Goal: Transaction & Acquisition: Purchase product/service

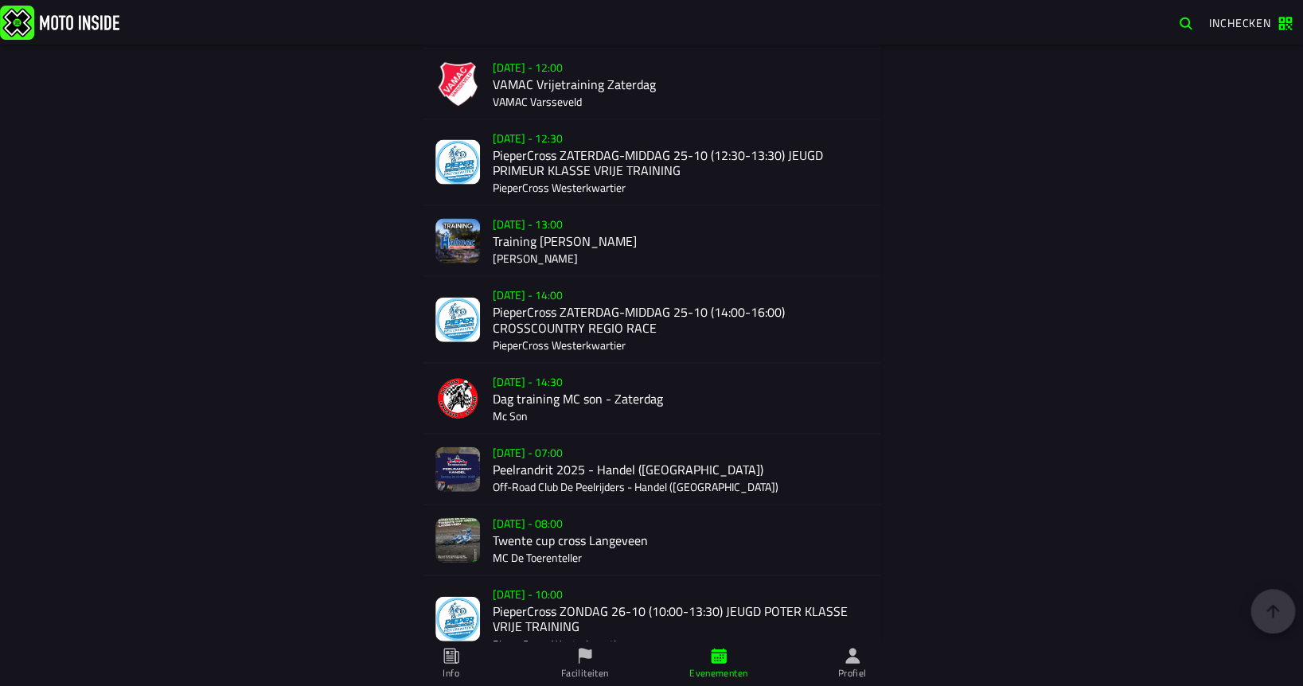
scroll to position [1459, 0]
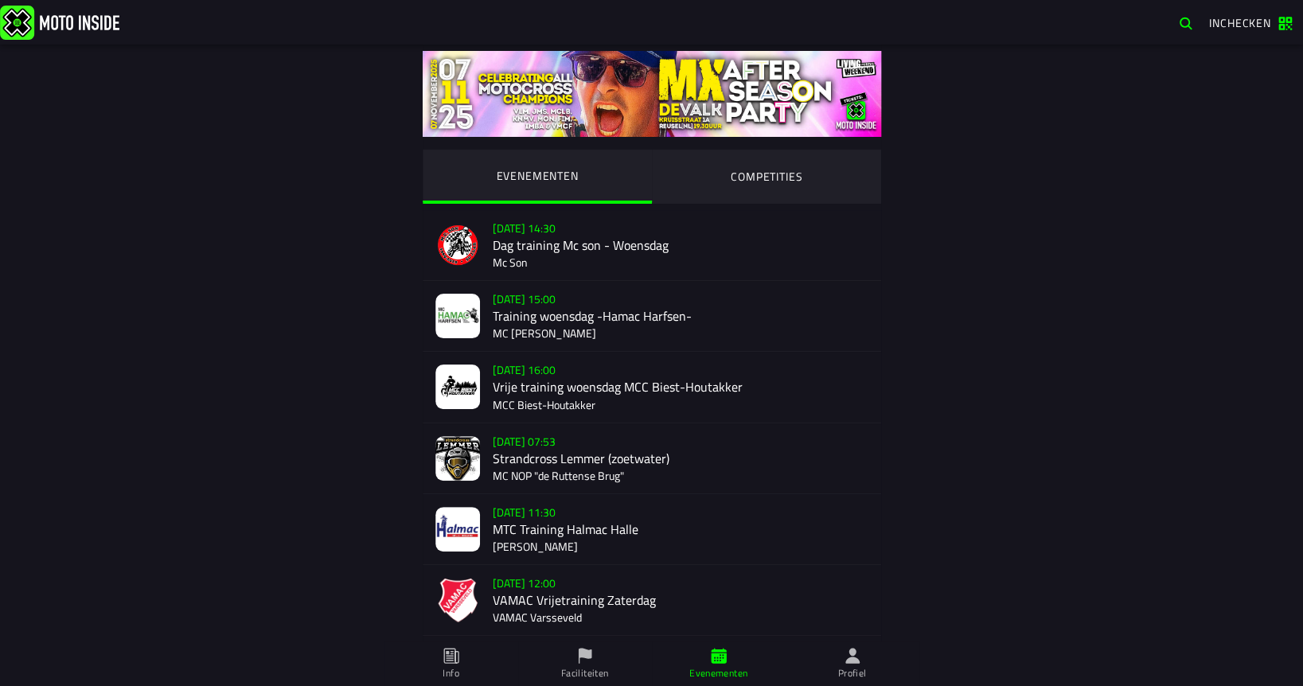
click at [774, 178] on ion-segment-button "COMPETITIES" at bounding box center [766, 177] width 229 height 54
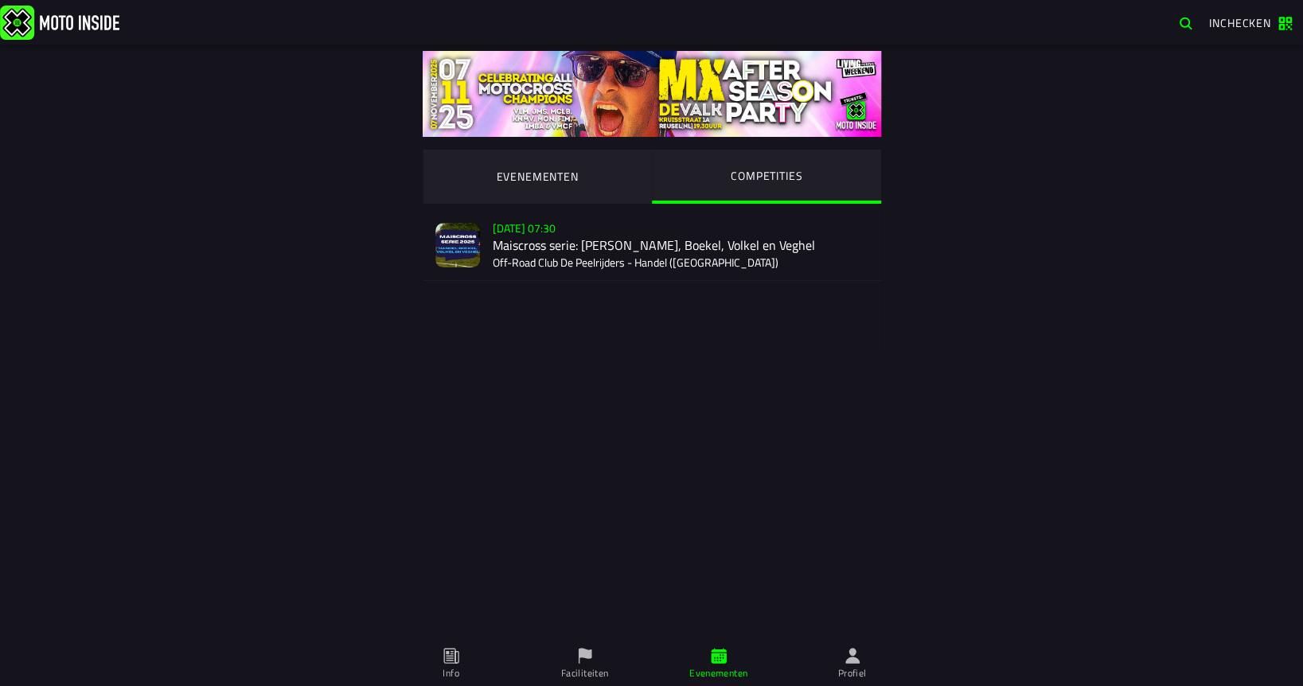
click at [676, 249] on div "Verkoop nog niet gestart Su 2 Nov - 07:30 Maiscross serie: Handel, Boekel, Volk…" at bounding box center [681, 245] width 376 height 70
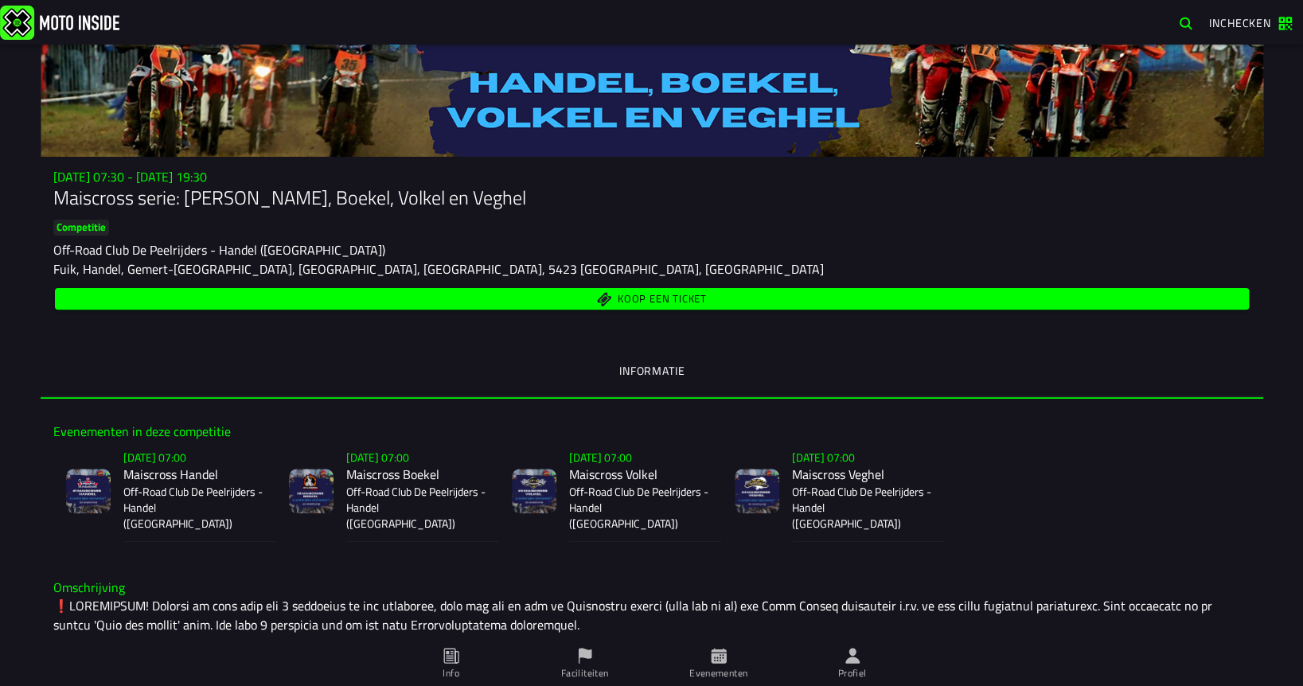
scroll to position [92, 0]
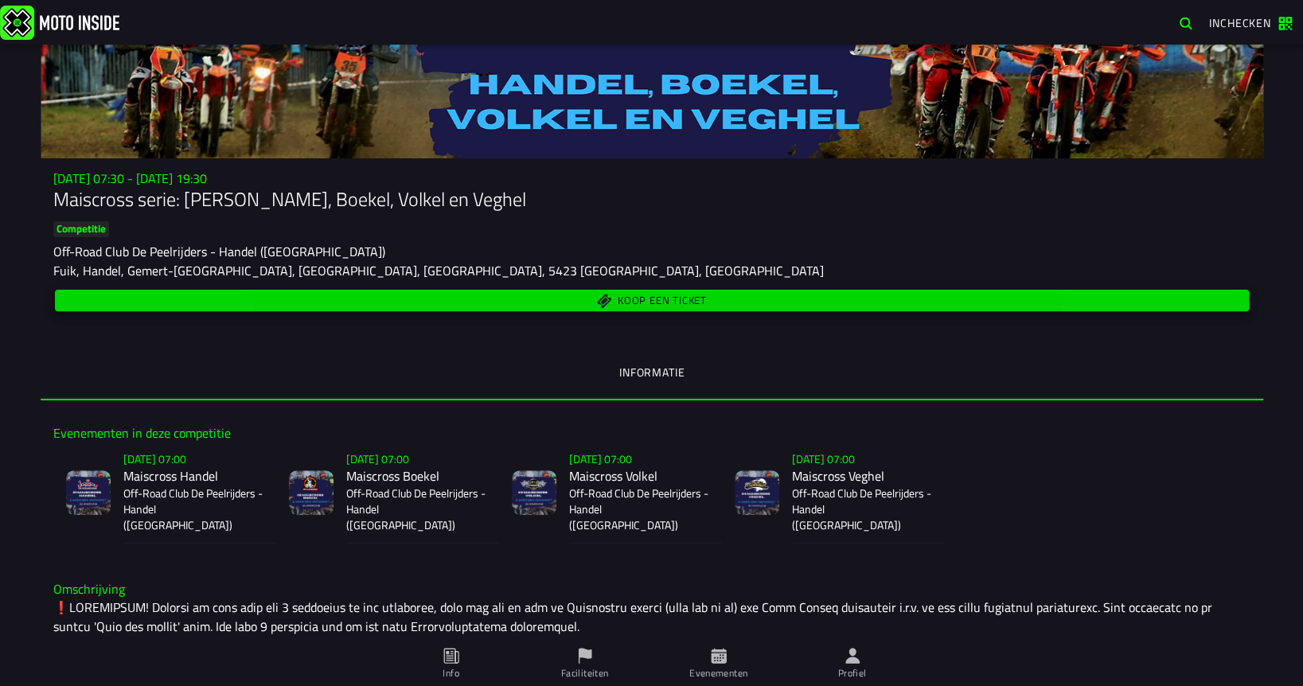
click at [688, 302] on span "Koop een ticket" at bounding box center [661, 300] width 89 height 10
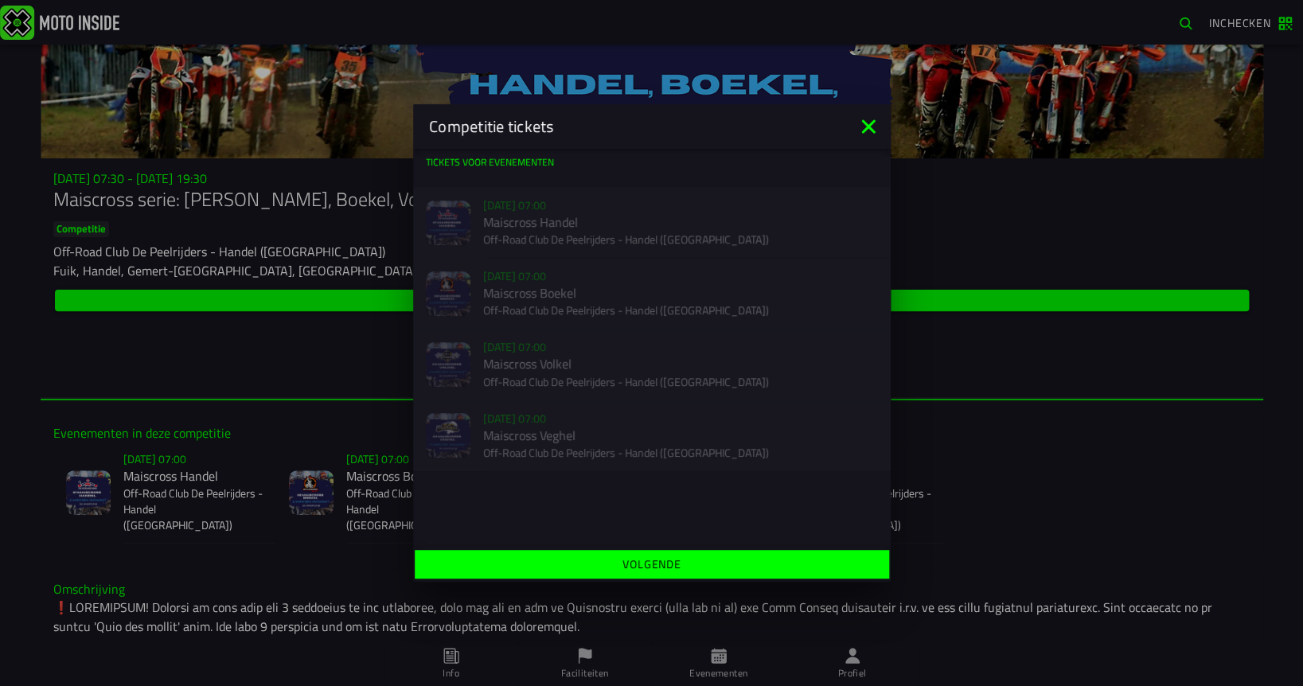
click at [548, 208] on div "Verkoop nog niet gestart Su 2 Nov - 07:00 Maiscross Handel Off-Road Club De Pee…" at bounding box center [652, 222] width 478 height 71
click at [740, 568] on span "Volgende" at bounding box center [652, 564] width 450 height 11
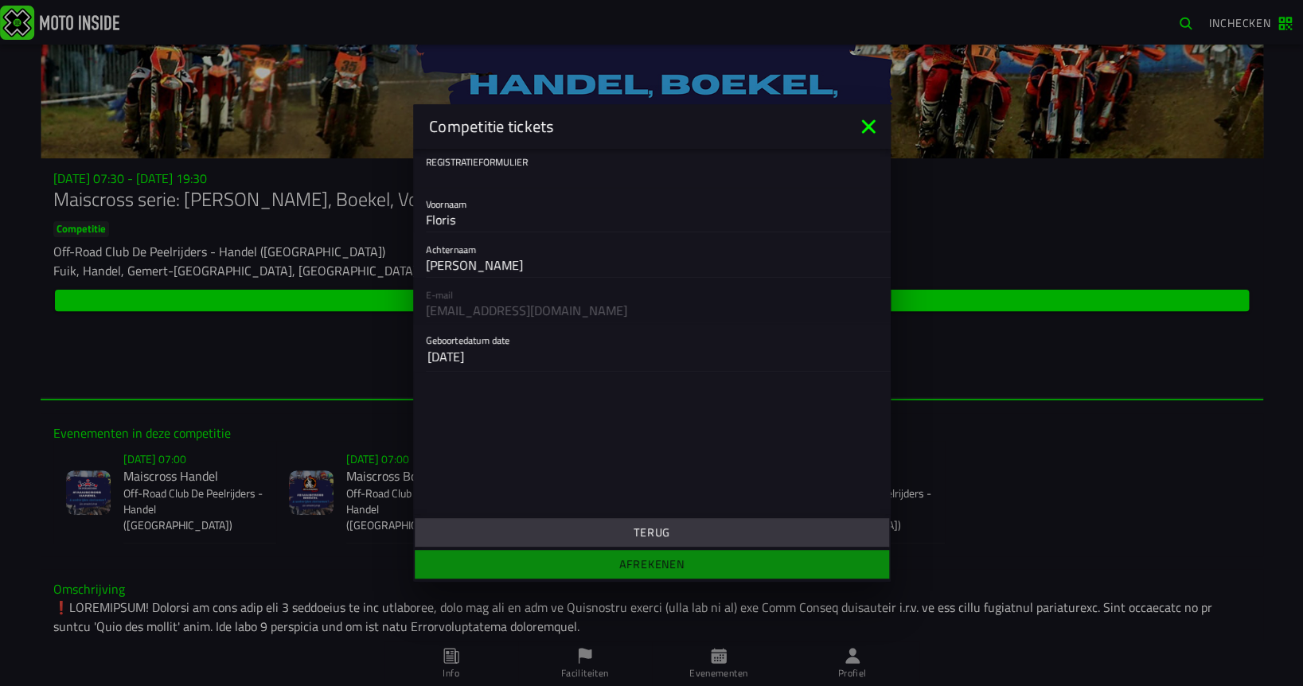
click at [867, 129] on icon at bounding box center [868, 126] width 25 height 25
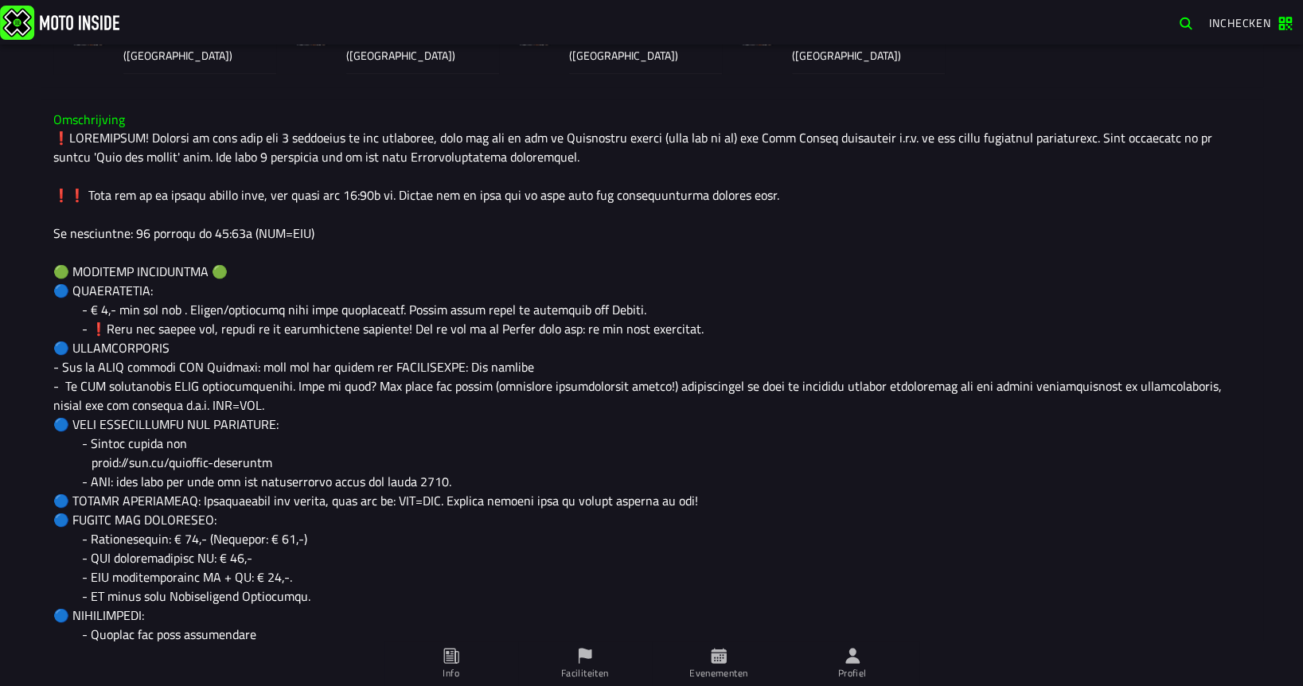
scroll to position [572, 0]
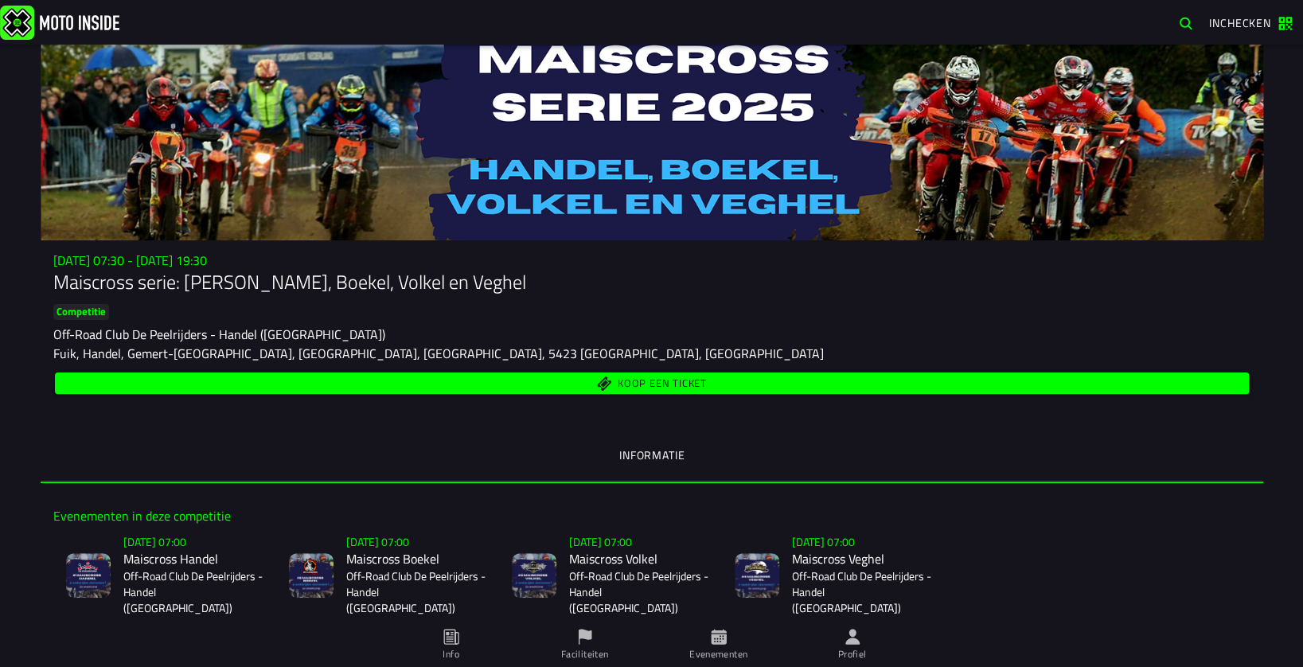
scroll to position [5, 0]
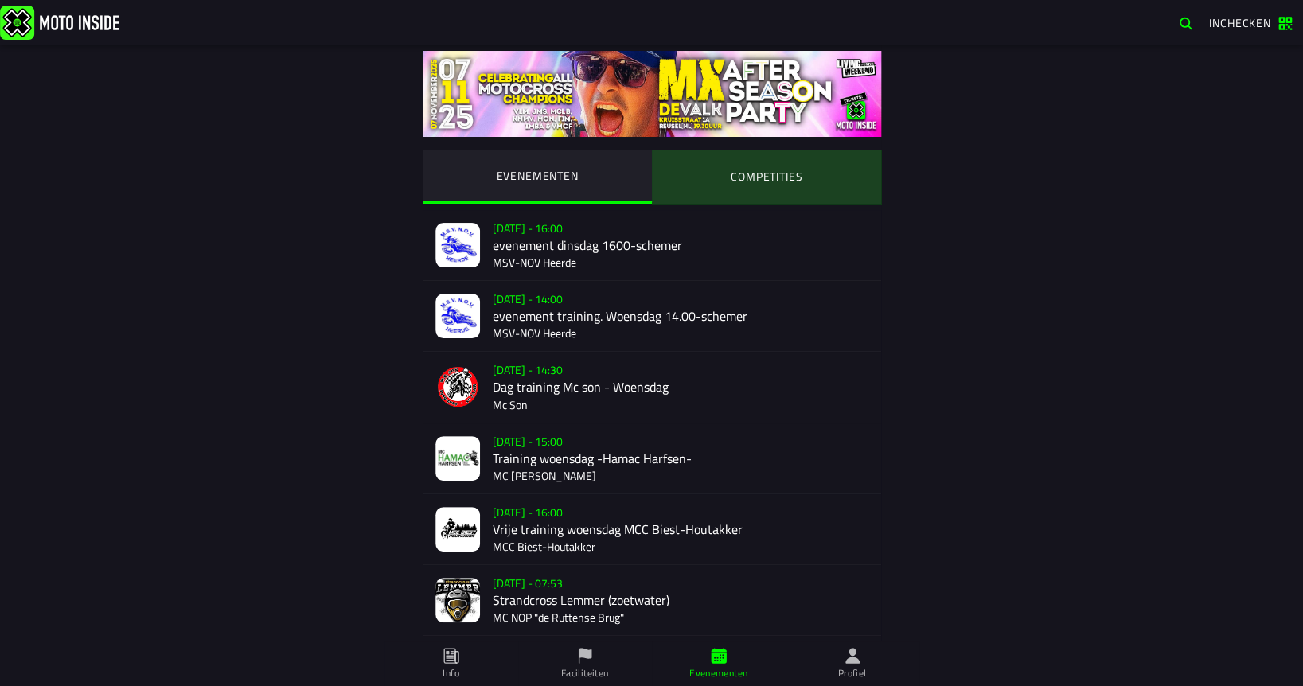
click at [759, 180] on ion-segment-button "COMPETITIES" at bounding box center [766, 177] width 229 height 54
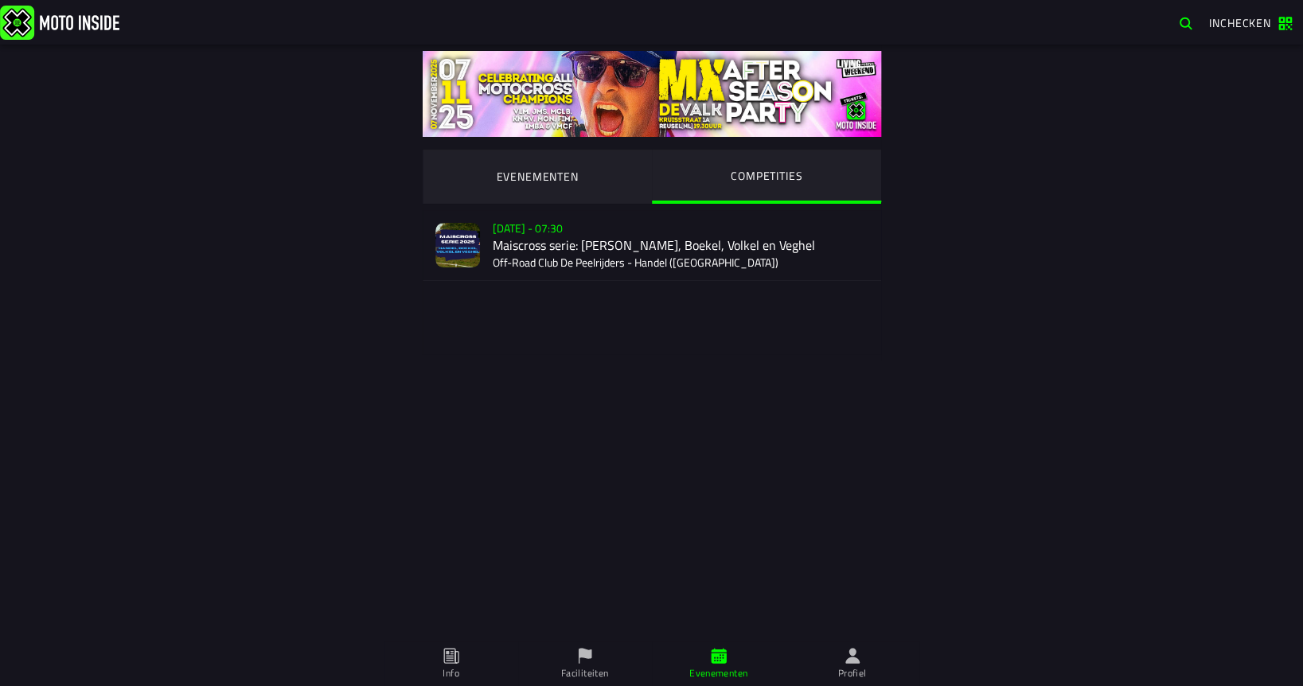
click at [463, 242] on img at bounding box center [457, 245] width 45 height 45
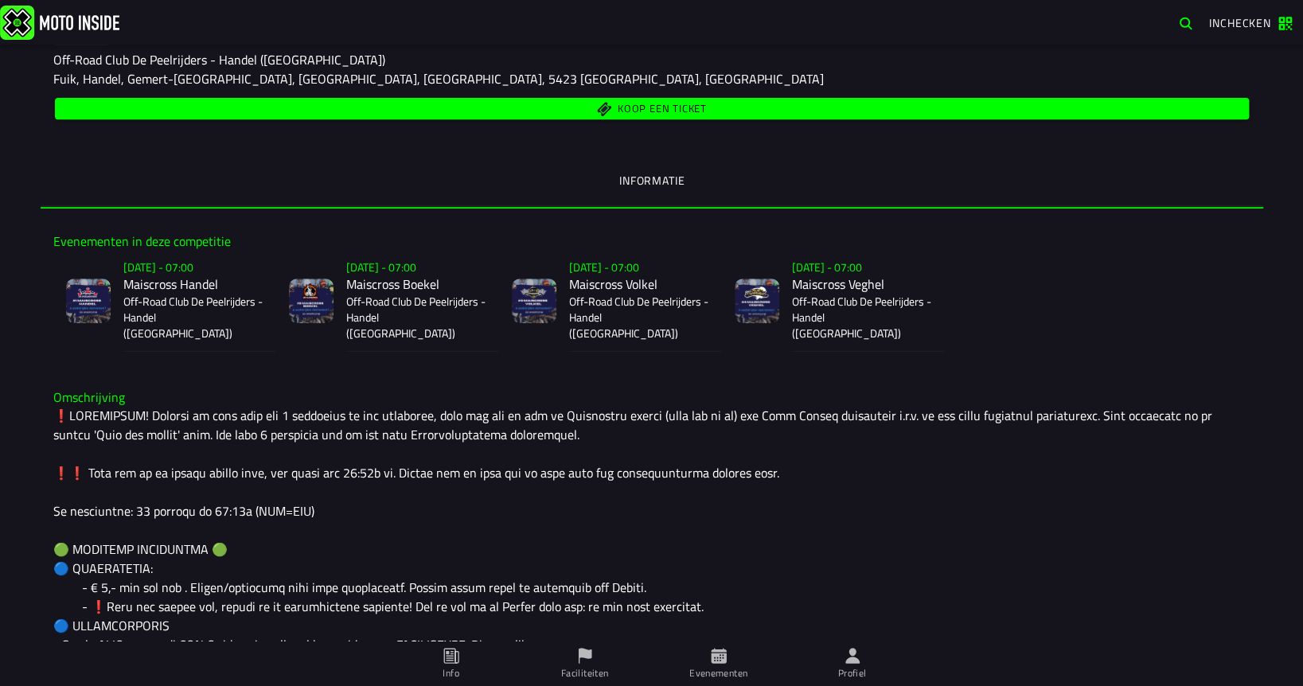
scroll to position [285, 0]
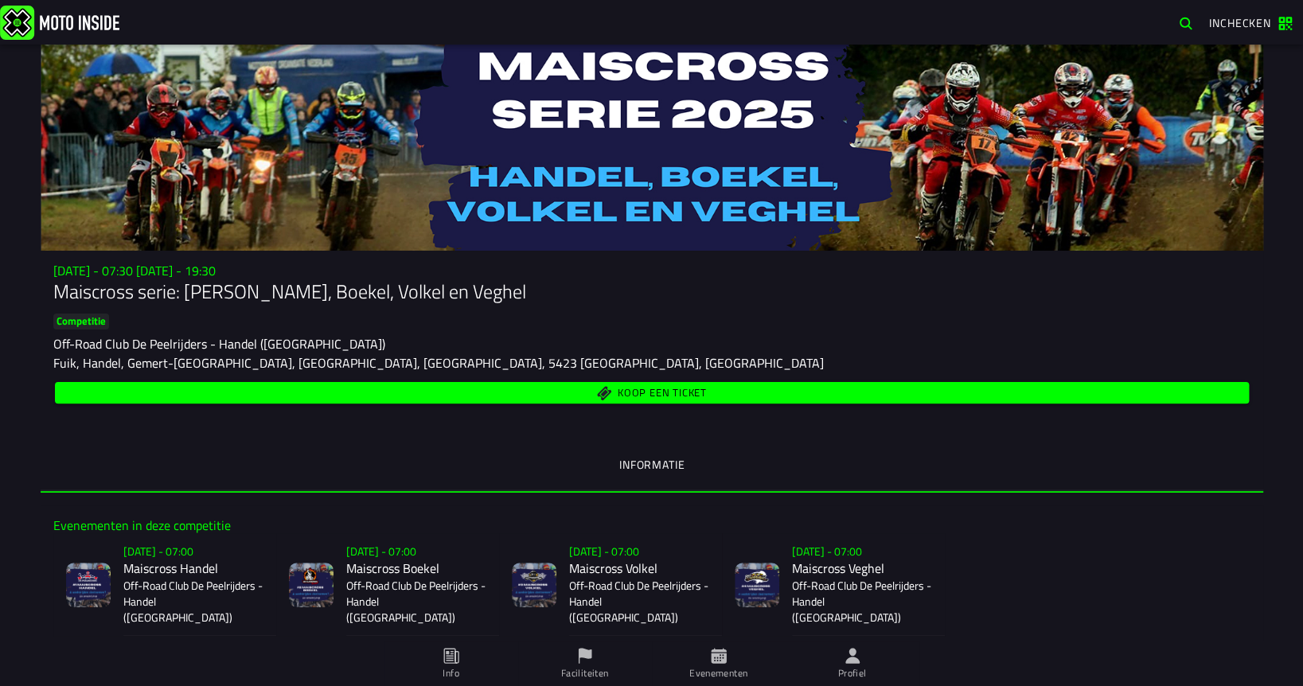
click at [746, 386] on span "Koop een ticket" at bounding box center [652, 392] width 1176 height 15
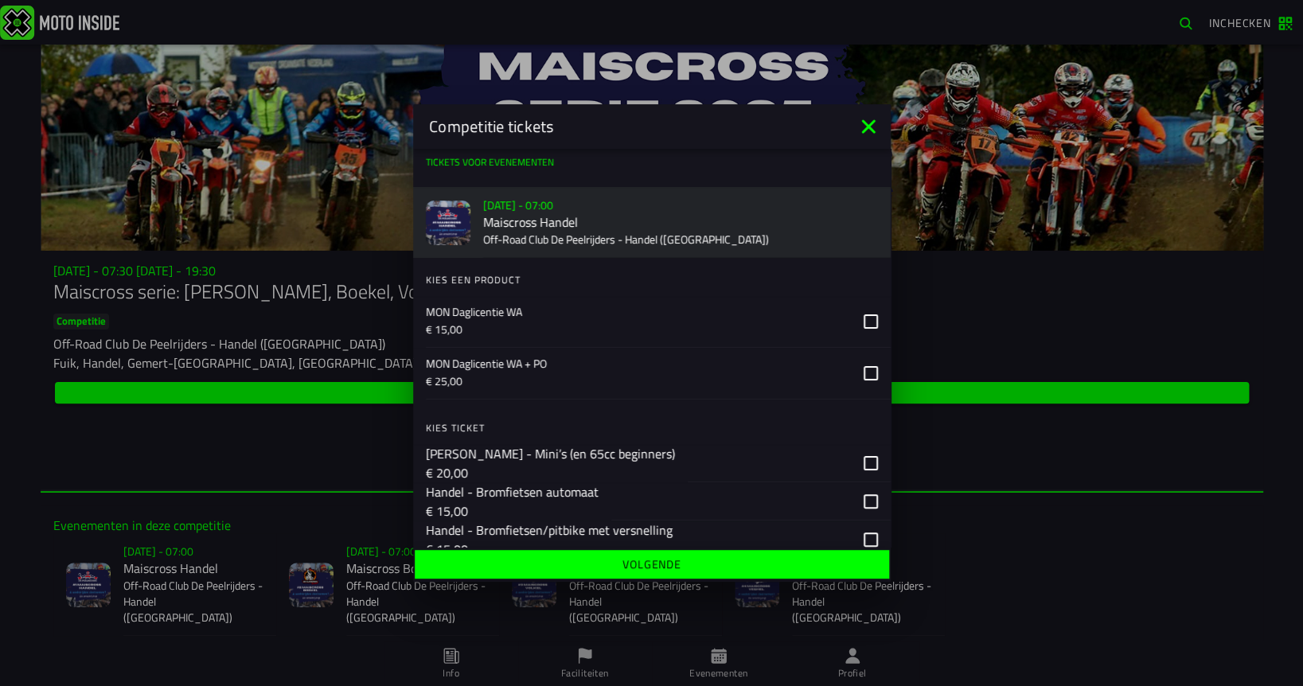
click at [868, 126] on icon at bounding box center [868, 126] width 14 height 14
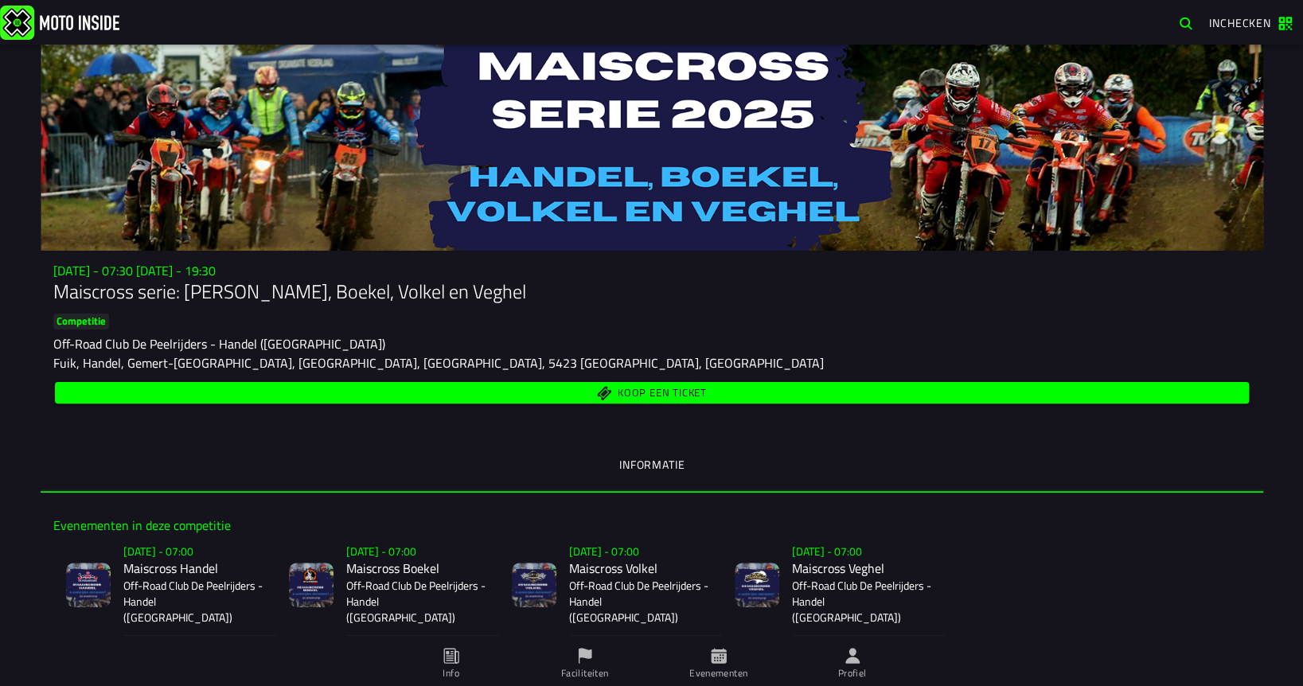
click at [458, 388] on span "Koop een ticket" at bounding box center [652, 392] width 1176 height 15
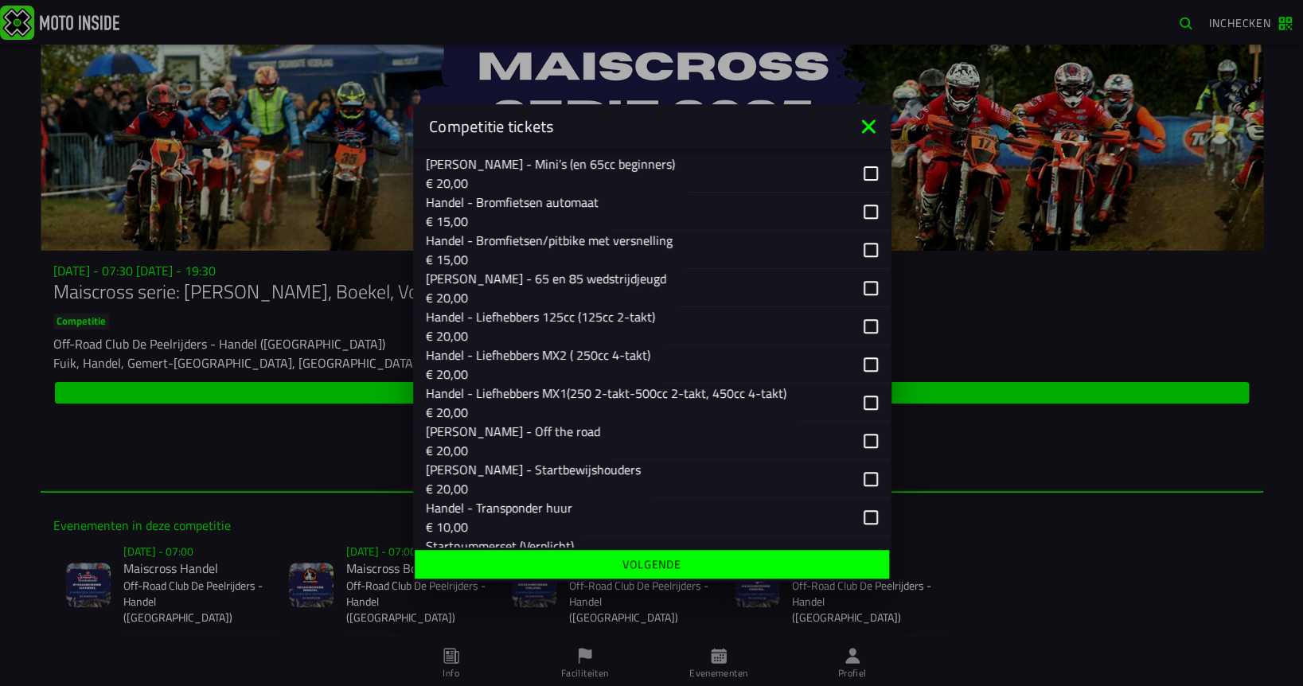
scroll to position [291, 0]
click at [871, 327] on div "button" at bounding box center [779, 325] width 223 height 38
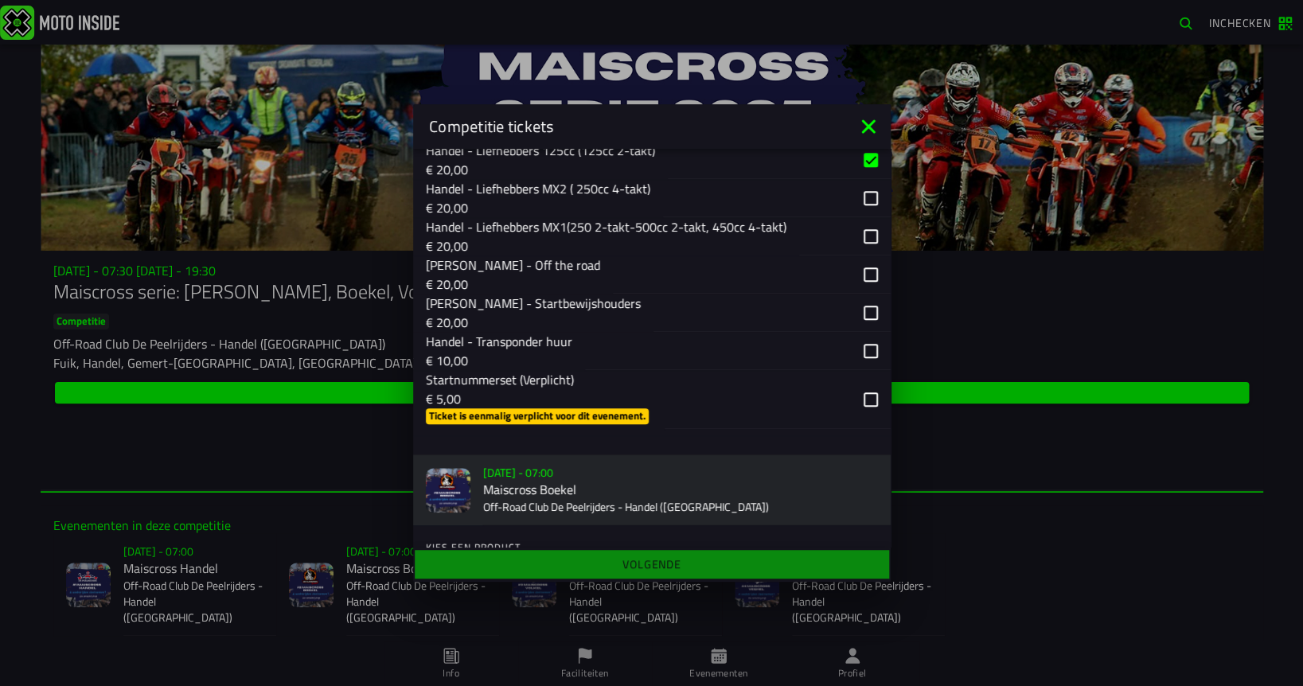
scroll to position [458, 0]
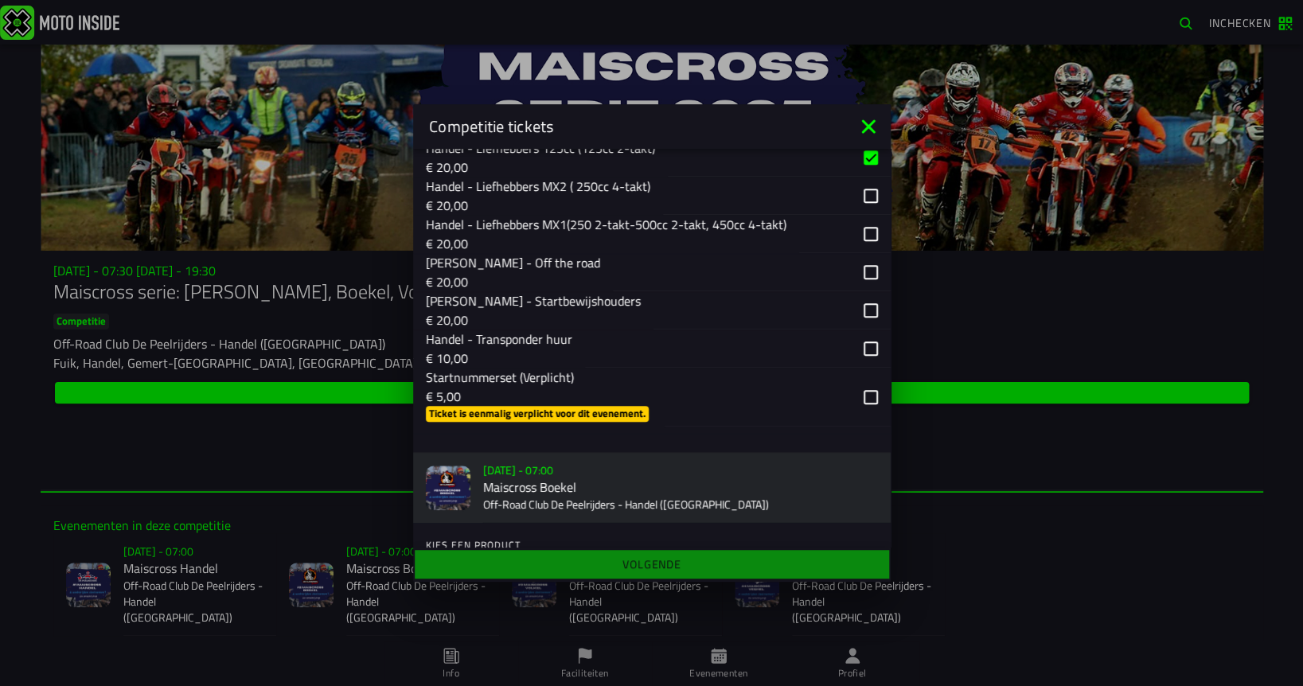
click at [870, 403] on div "button" at bounding box center [778, 397] width 226 height 59
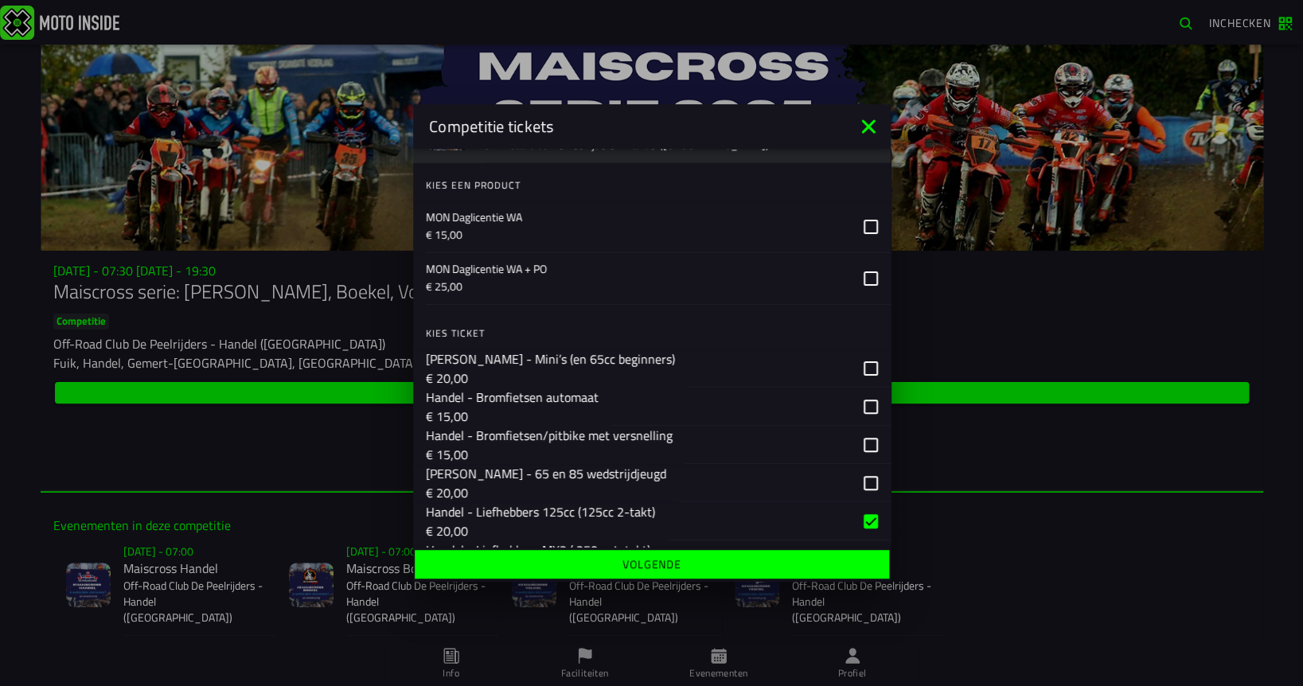
scroll to position [100, 0]
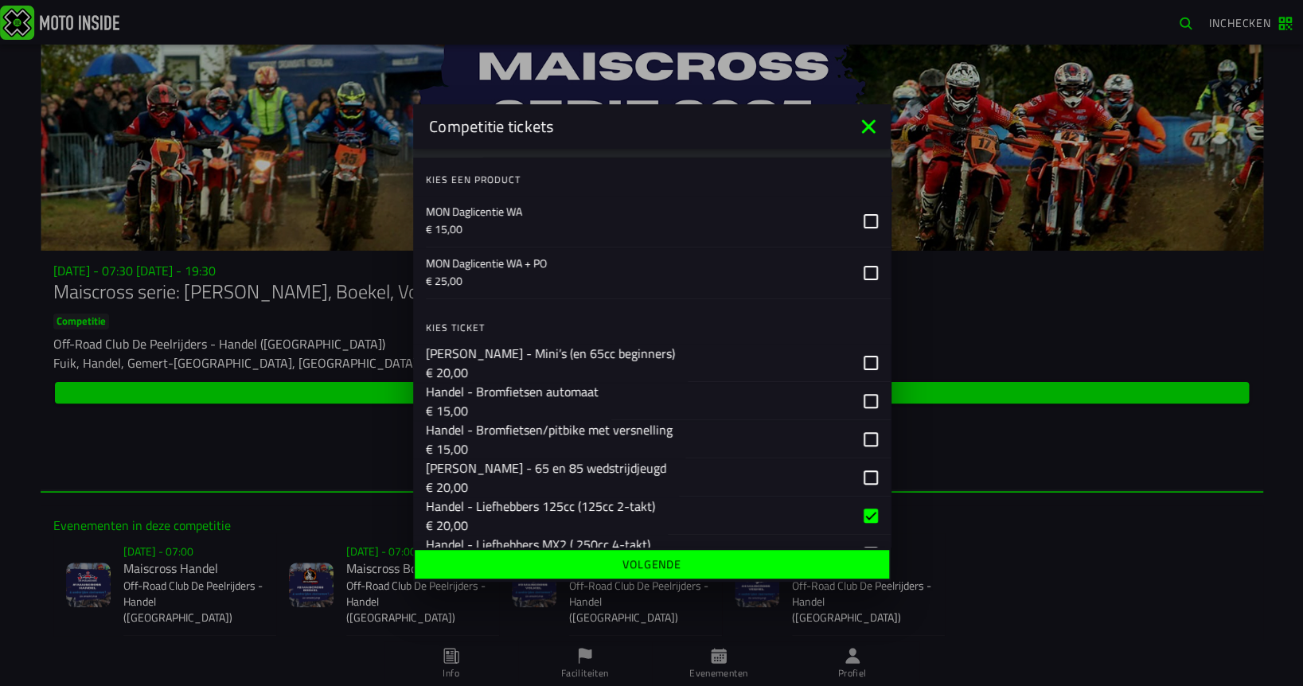
click at [872, 223] on icon at bounding box center [871, 221] width 14 height 14
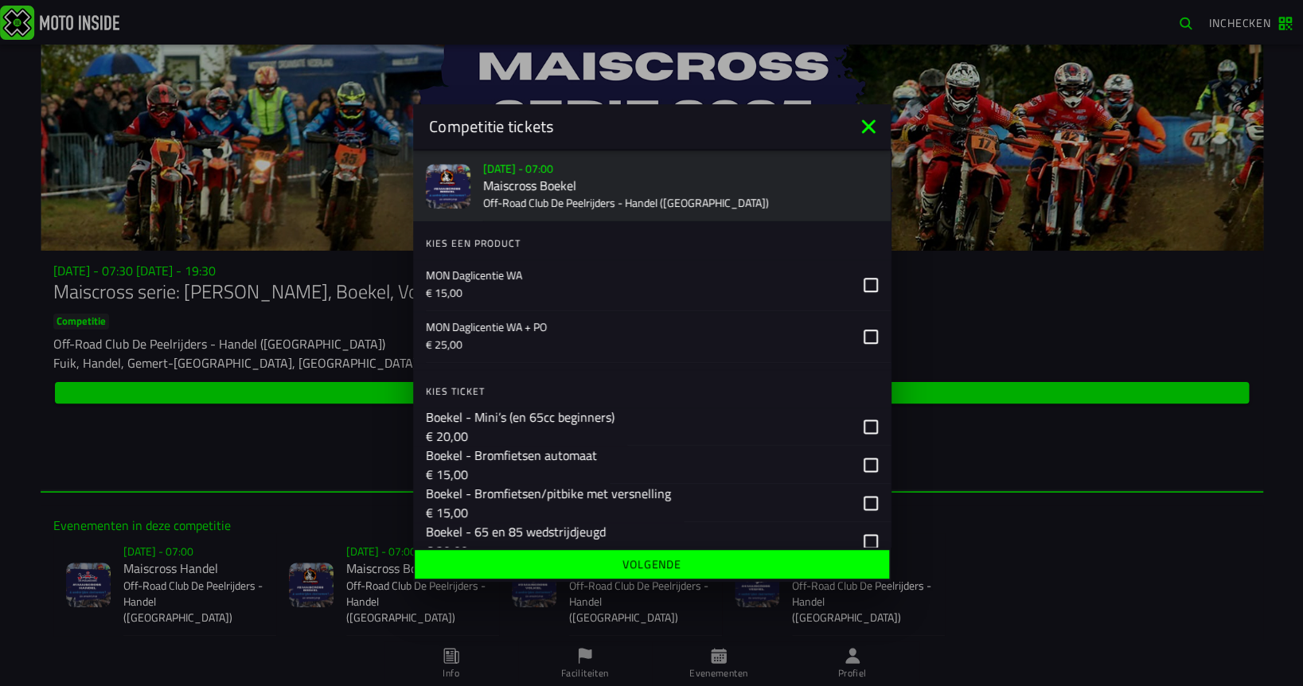
scroll to position [761, 0]
click at [872, 287] on icon at bounding box center [871, 284] width 14 height 14
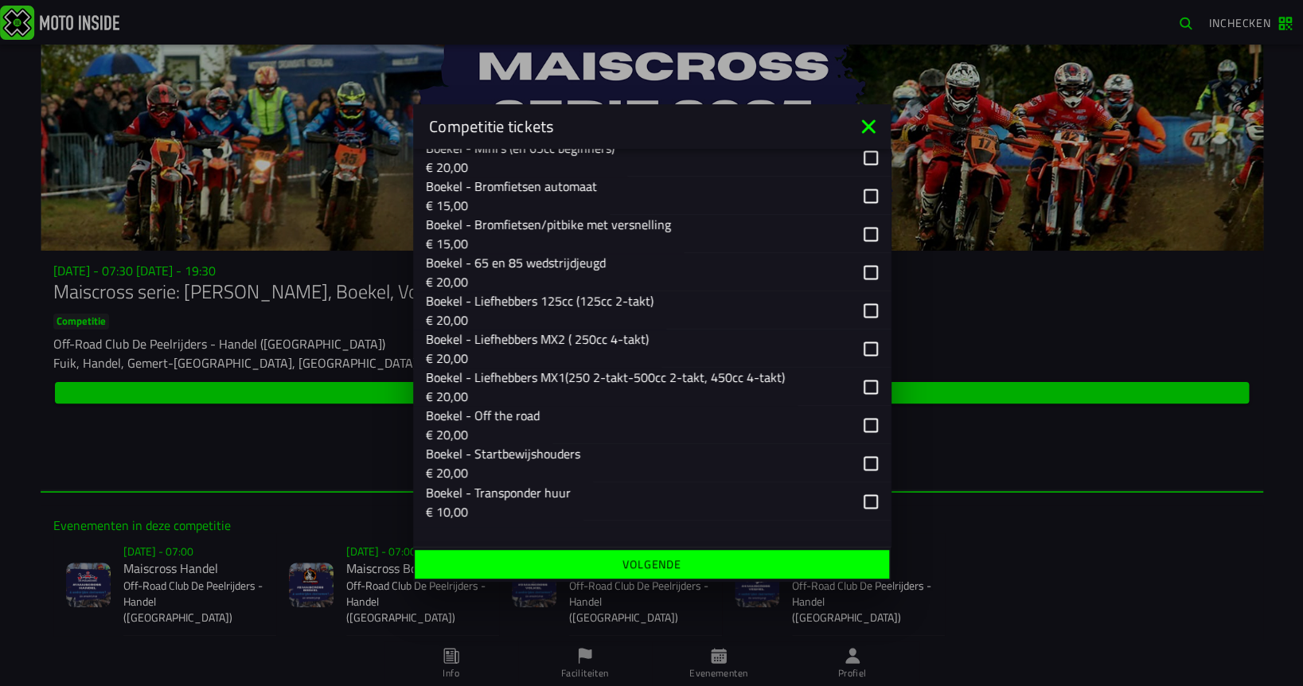
scroll to position [1035, 0]
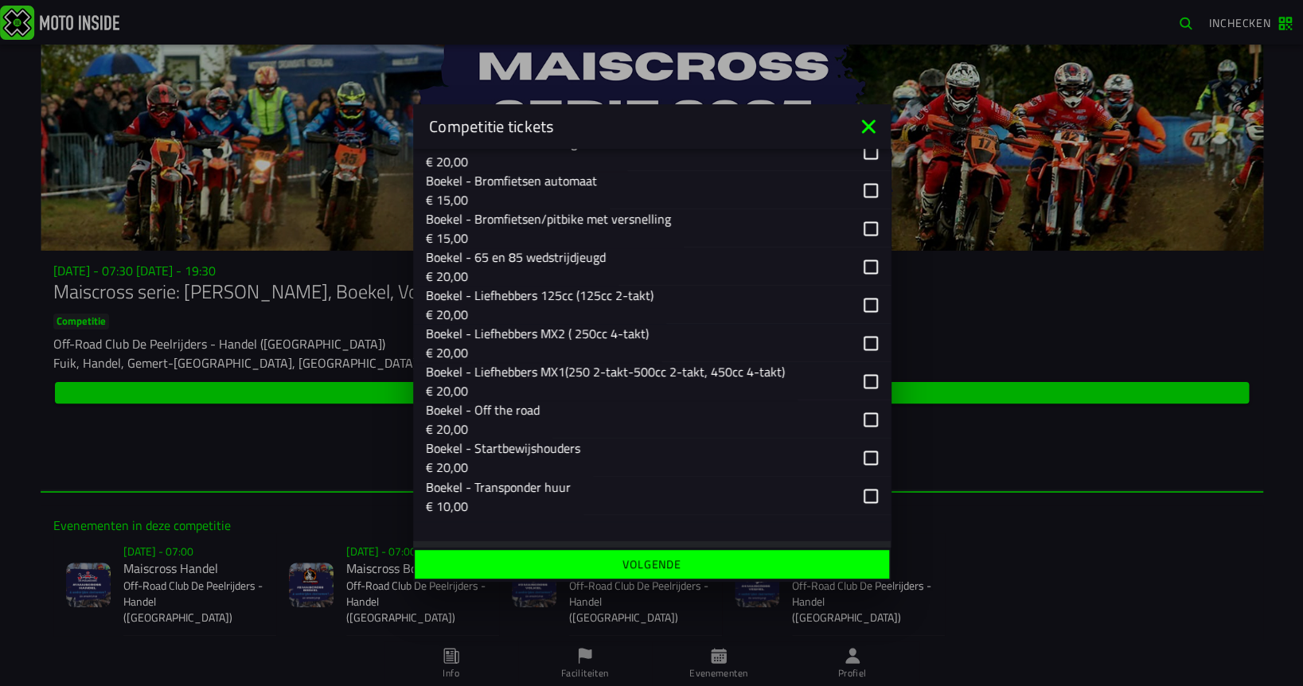
click at [867, 309] on div "button" at bounding box center [778, 305] width 224 height 38
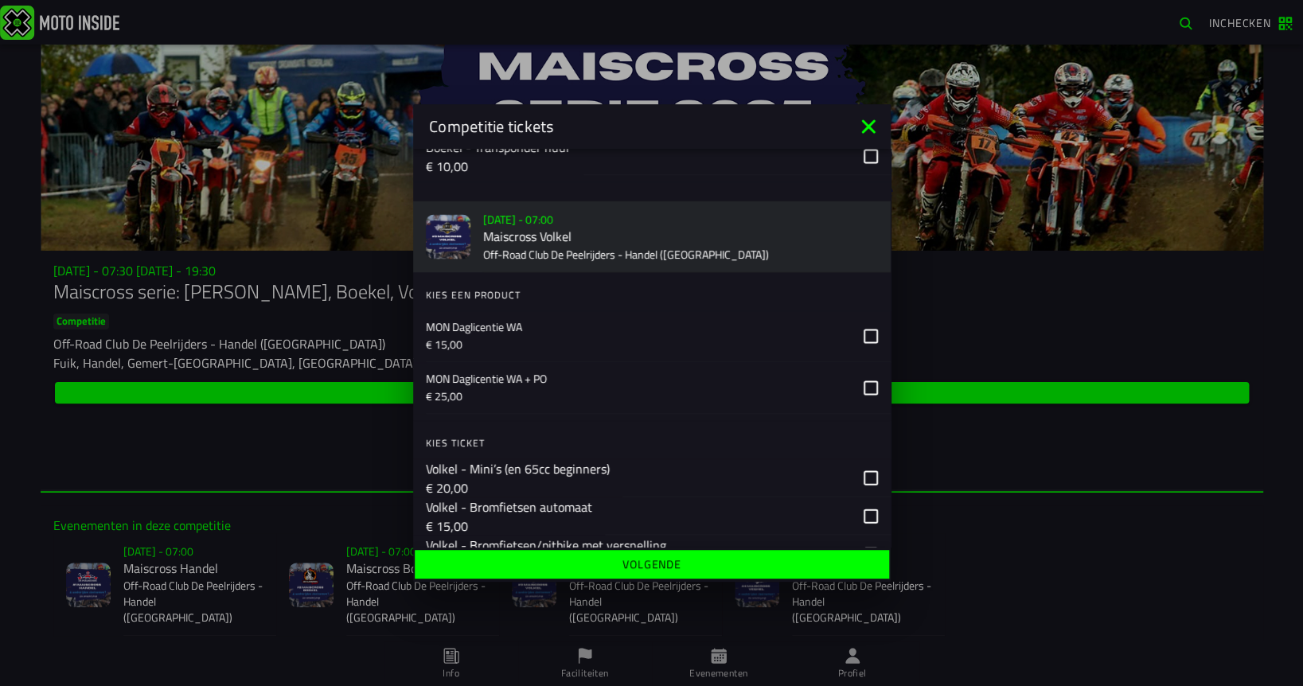
scroll to position [1385, 0]
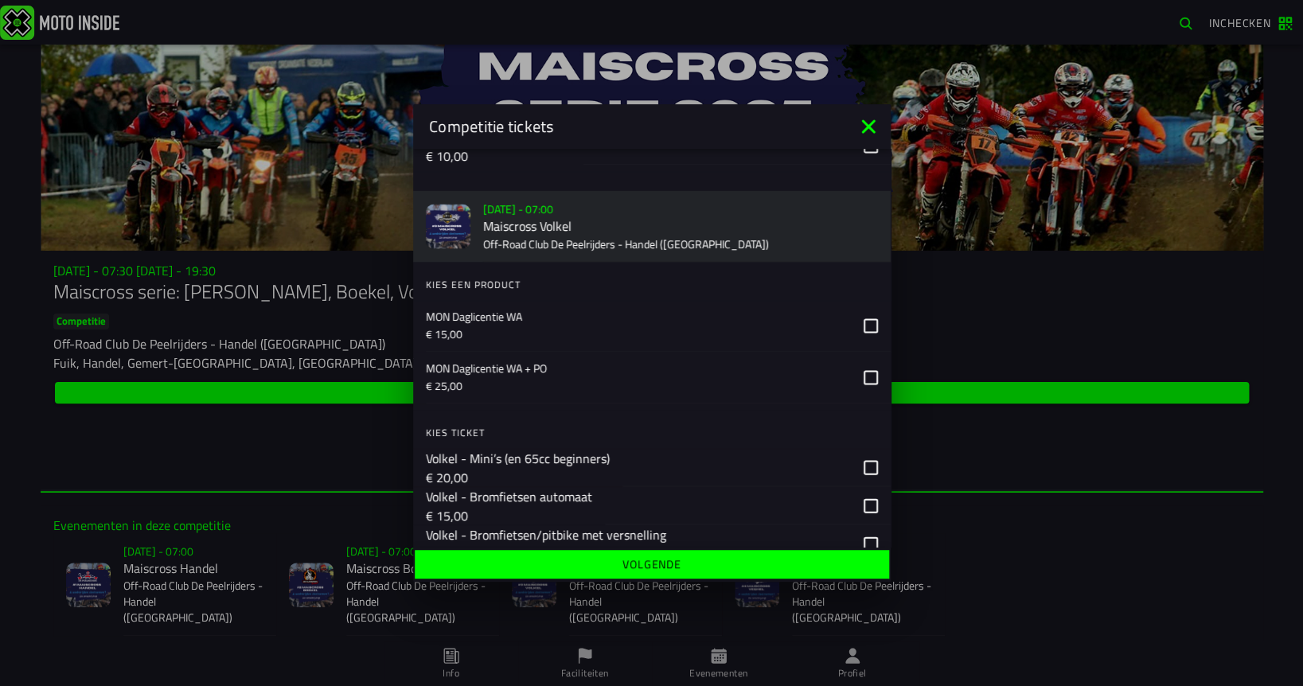
click at [867, 333] on icon at bounding box center [871, 325] width 14 height 14
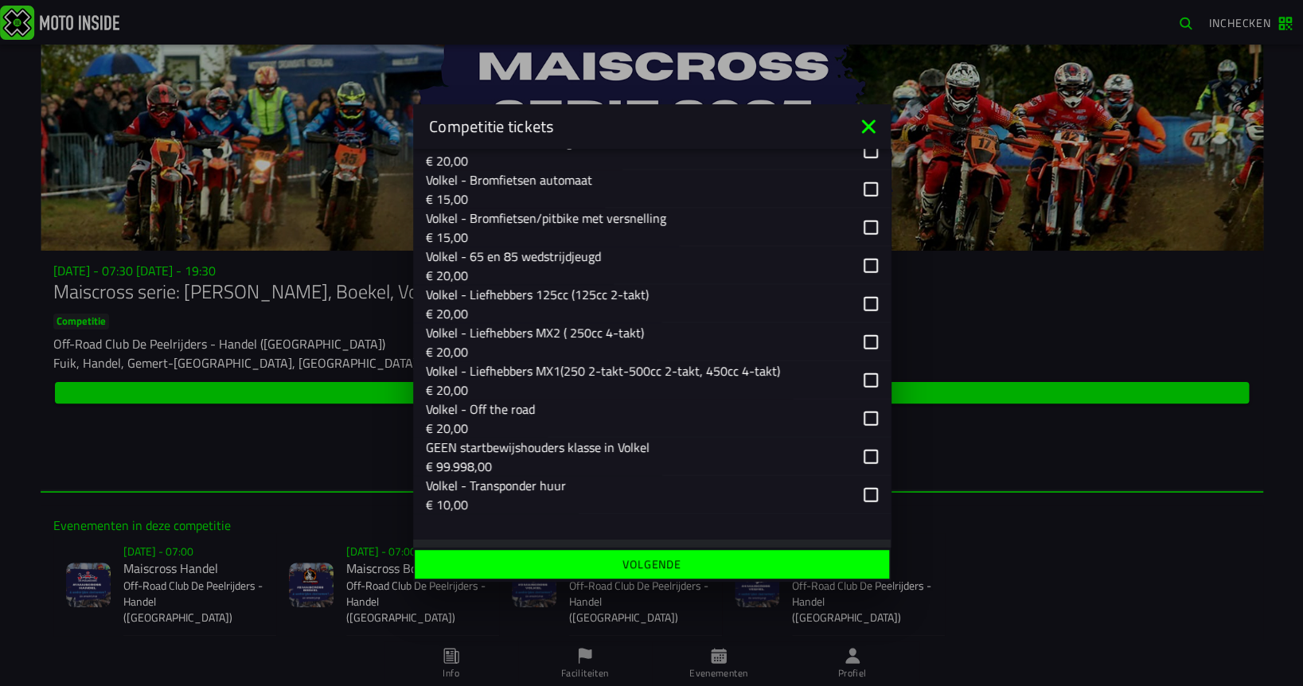
scroll to position [1707, 0]
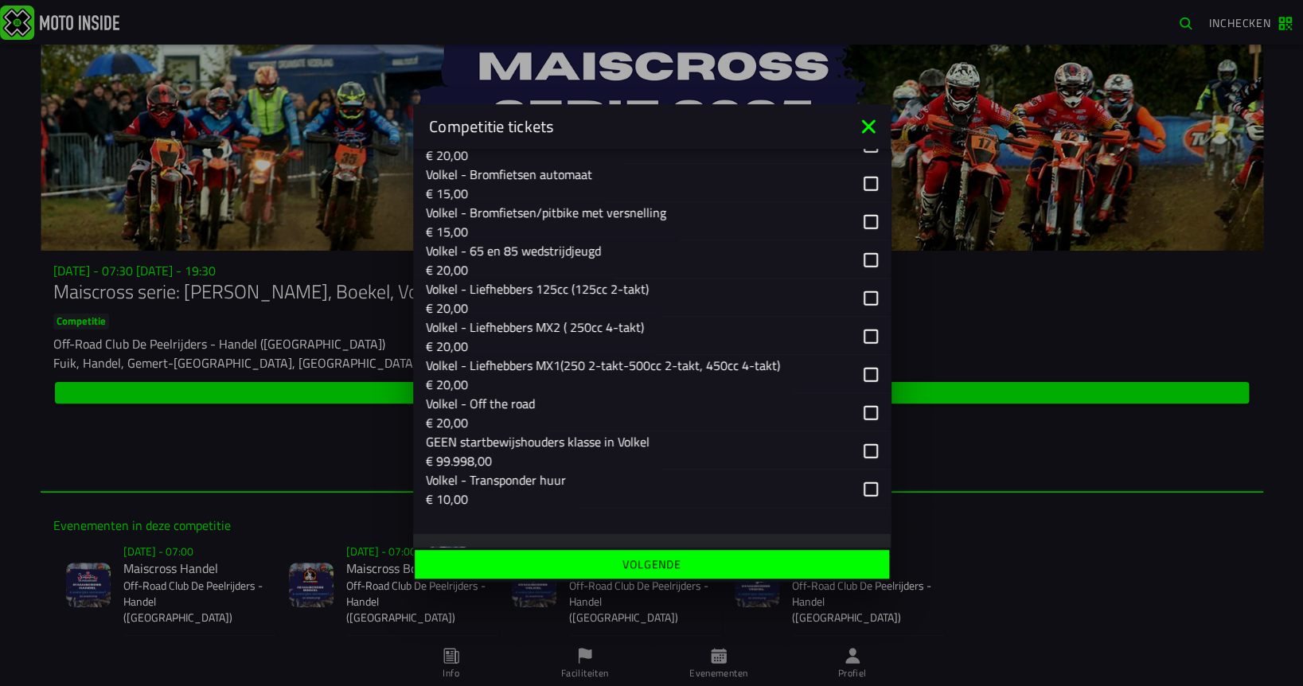
click at [869, 307] on div "button" at bounding box center [775, 298] width 229 height 38
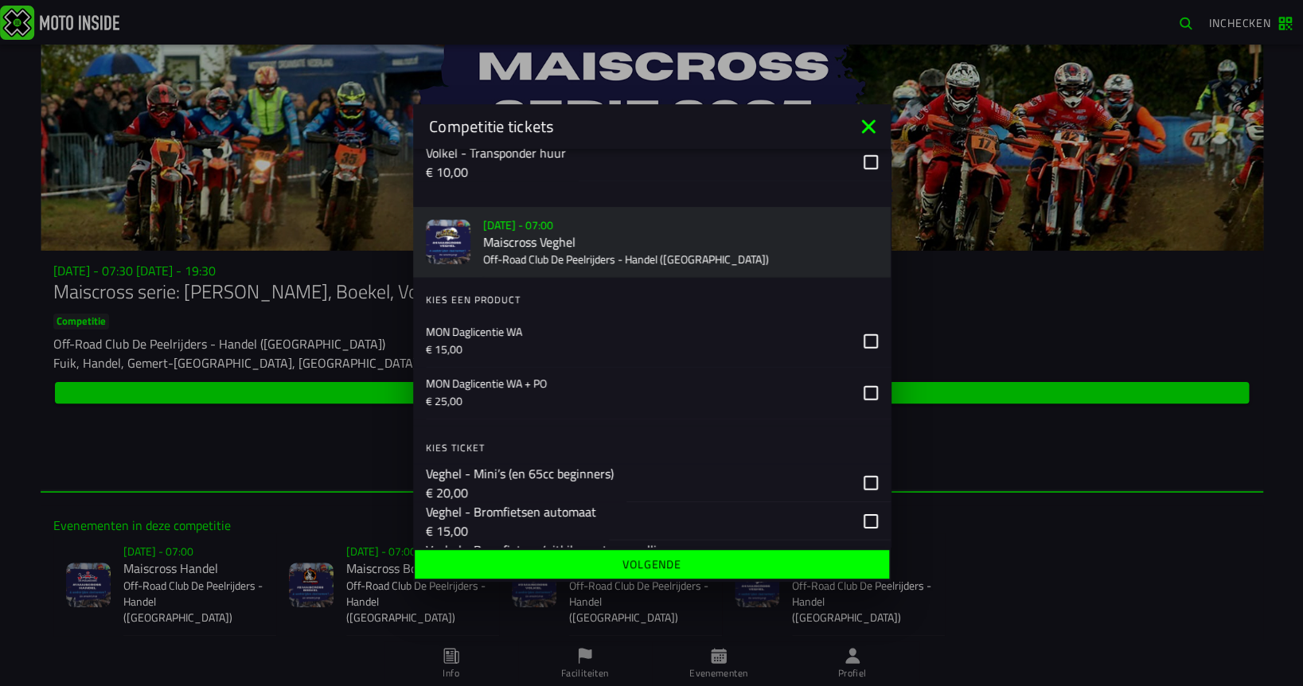
scroll to position [2039, 0]
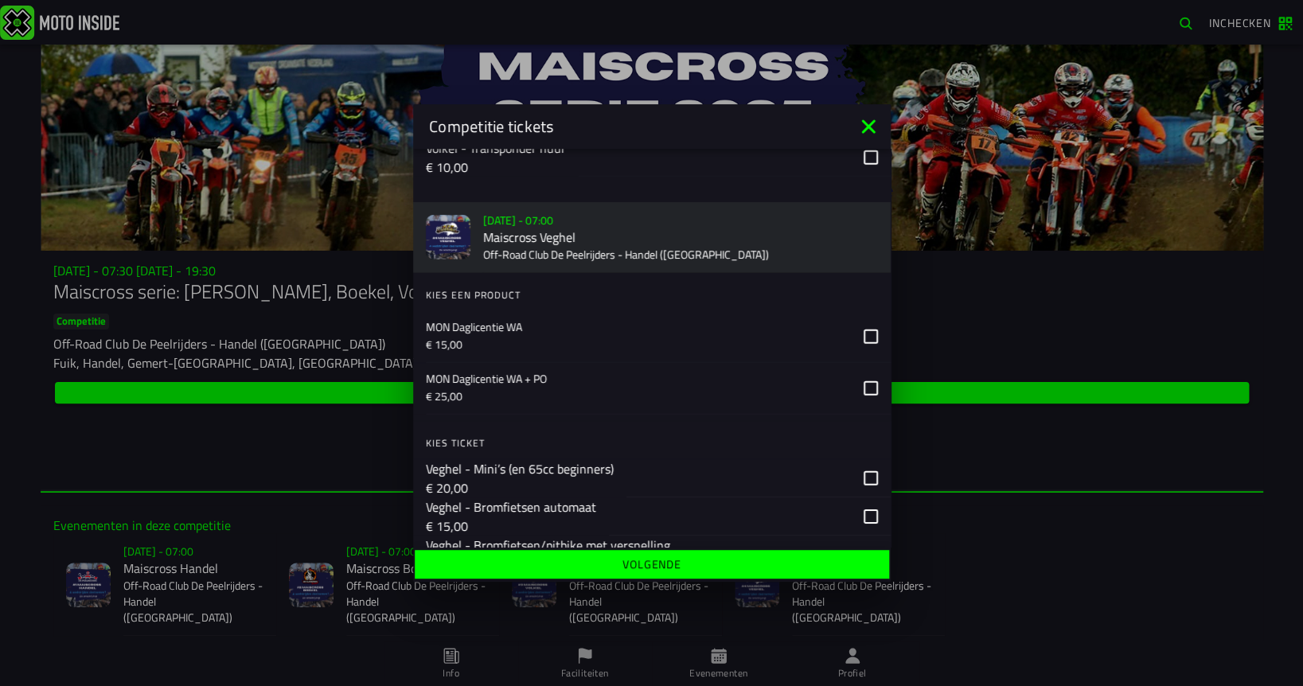
click at [867, 344] on icon at bounding box center [871, 337] width 14 height 14
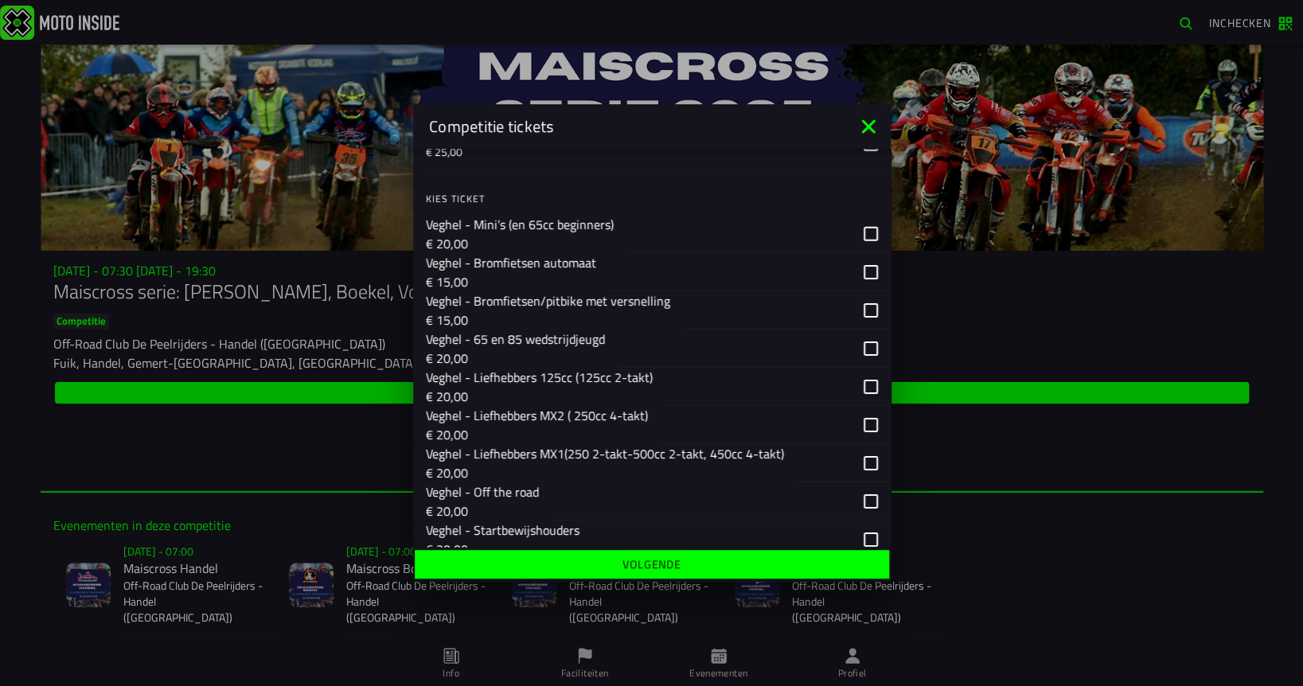
scroll to position [2280, 0]
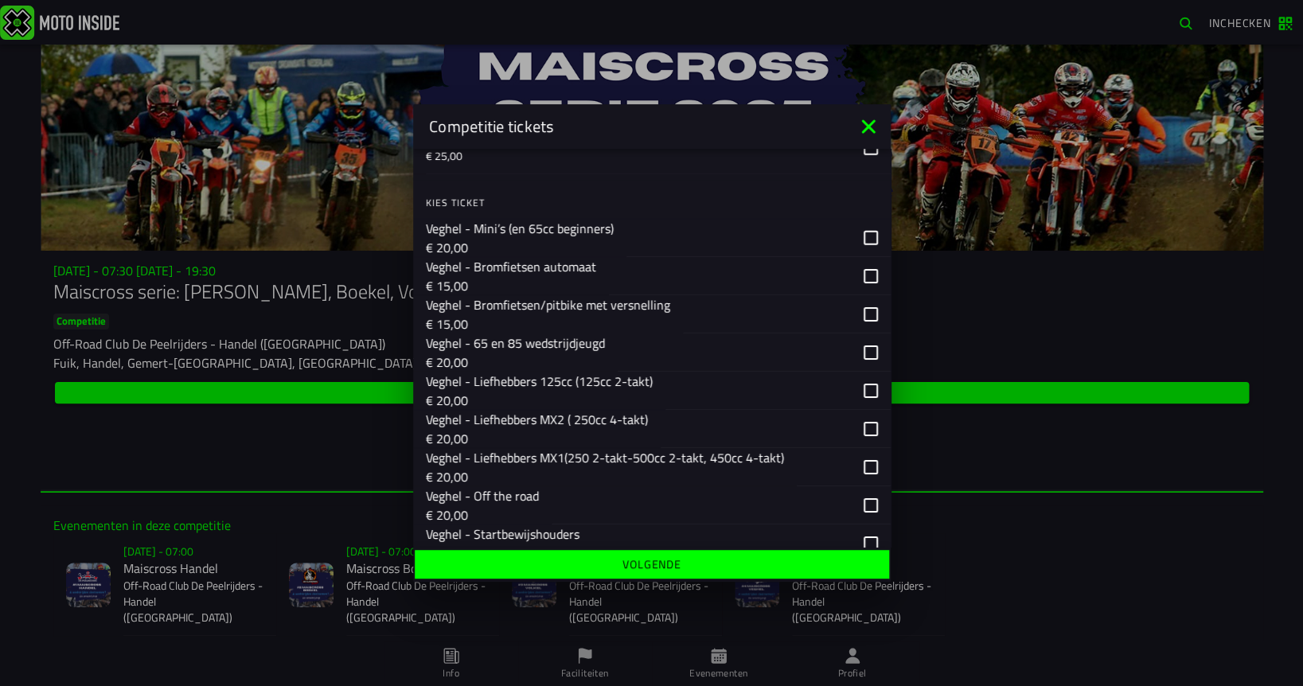
click at [869, 405] on div "button" at bounding box center [777, 391] width 225 height 38
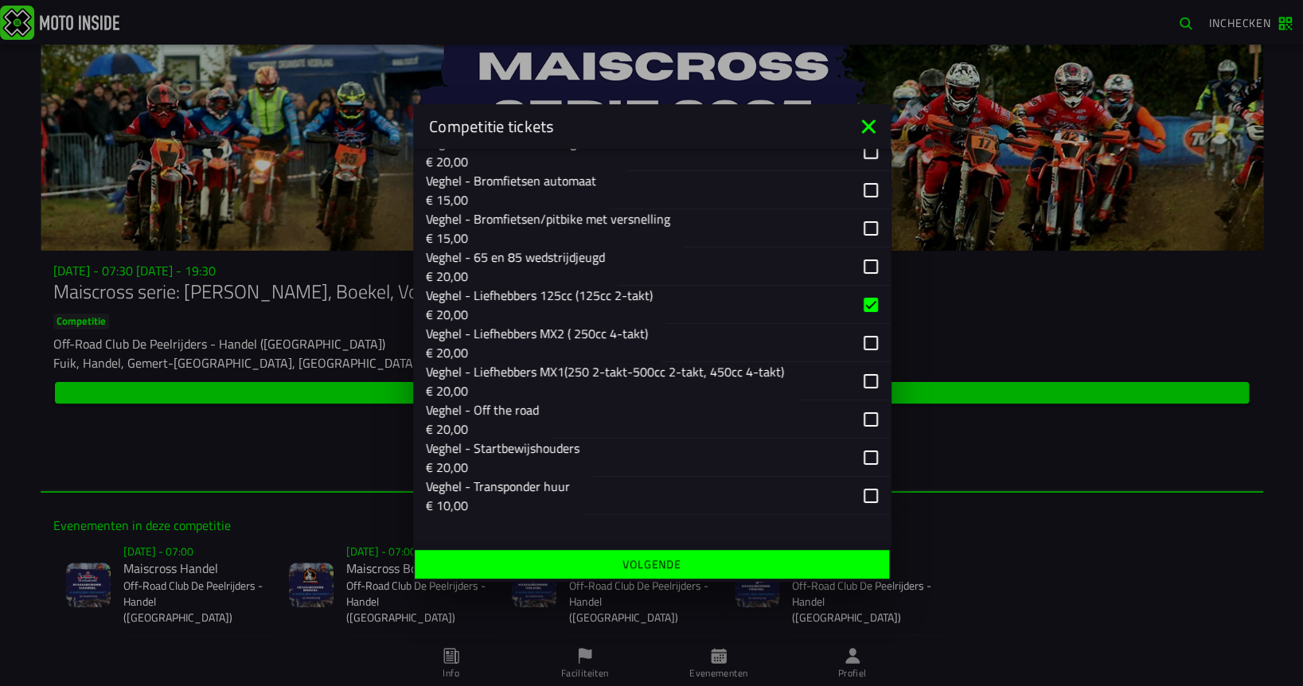
scroll to position [2385, 0]
click at [724, 559] on span "Volgende" at bounding box center [652, 564] width 450 height 11
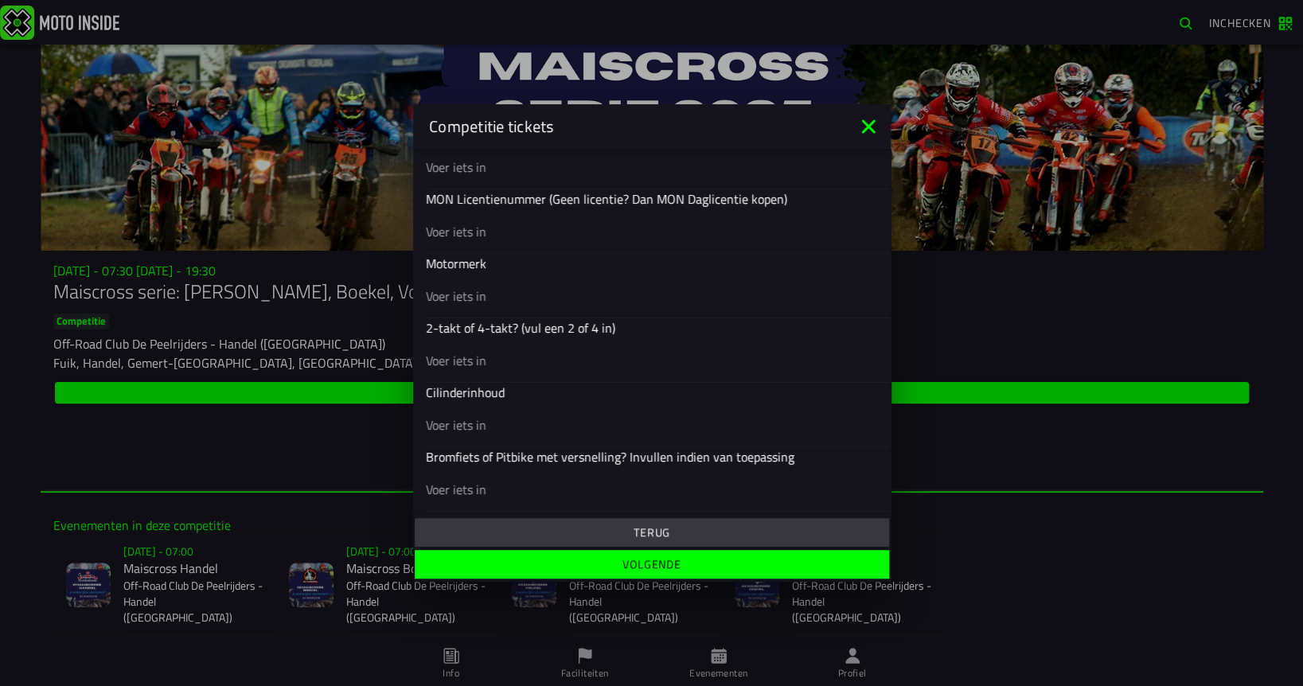
scroll to position [625, 0]
click at [517, 294] on input "text" at bounding box center [652, 296] width 452 height 19
type input "KTM"
click at [499, 359] on input "text" at bounding box center [652, 361] width 452 height 19
type input "2 takt"
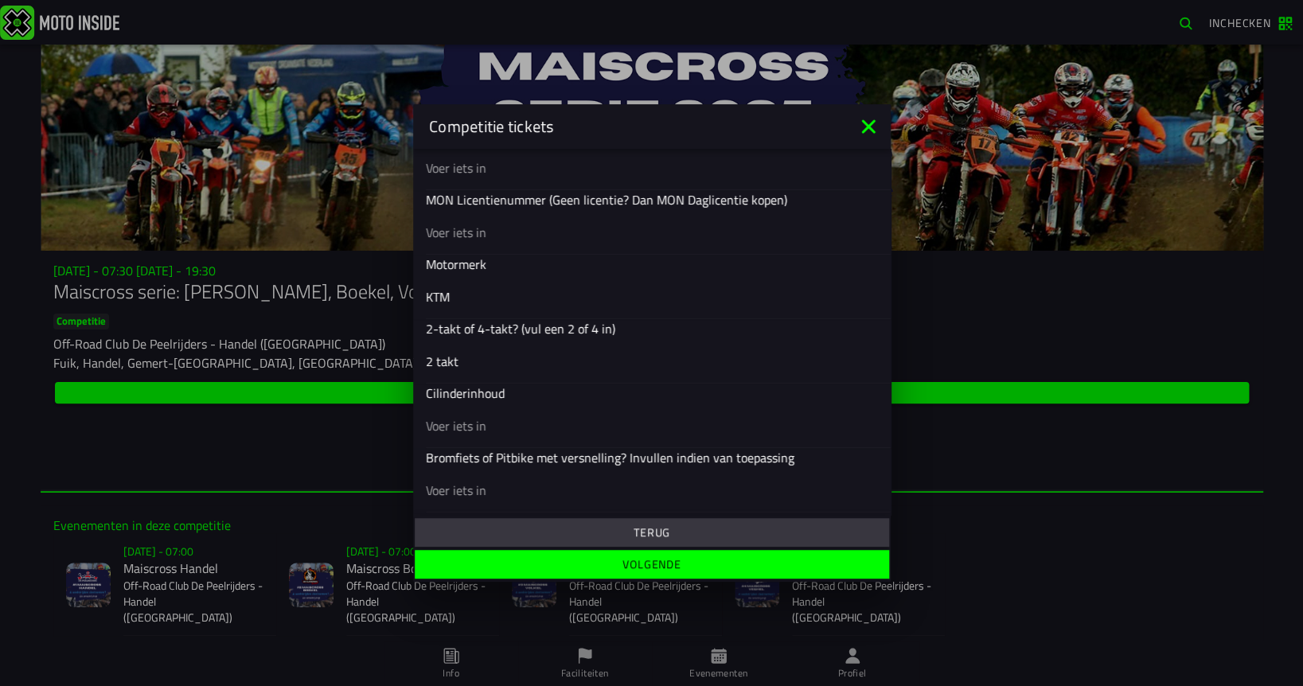
click at [517, 423] on input "text" at bounding box center [652, 425] width 452 height 19
type input "125 cc"
click at [0, 0] on slot "Volgende" at bounding box center [0, 0] width 0 height 0
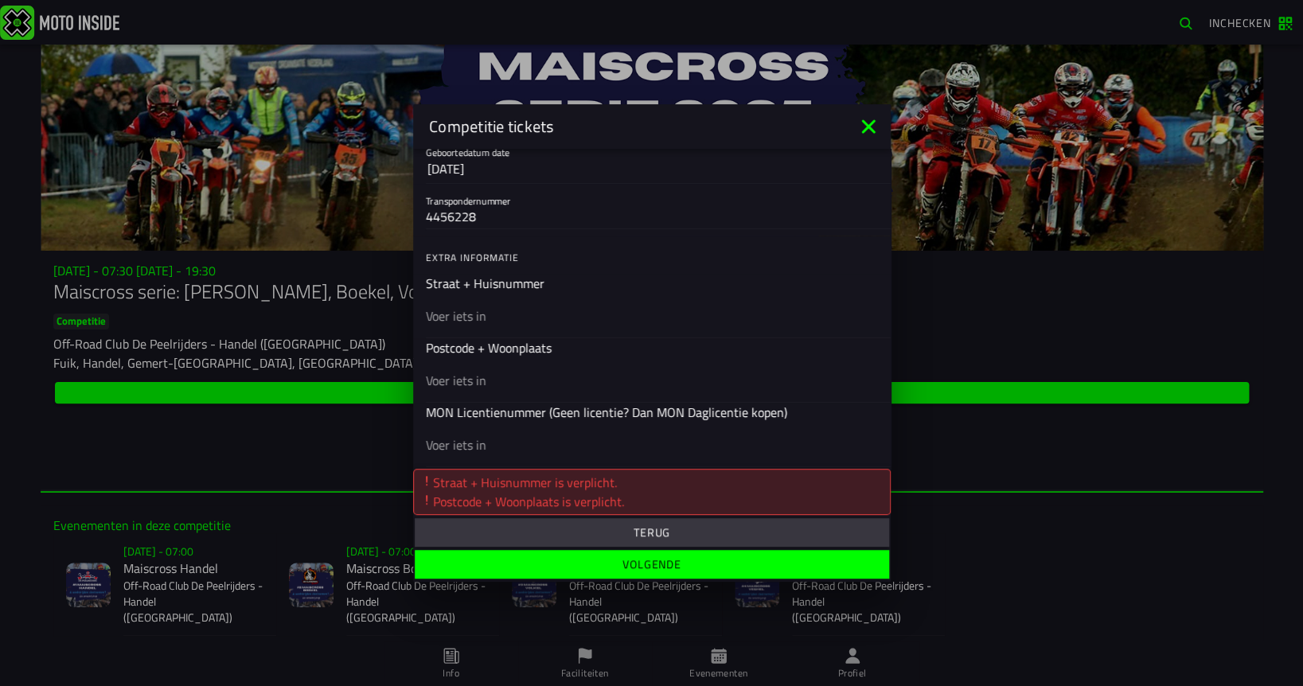
scroll to position [451, 0]
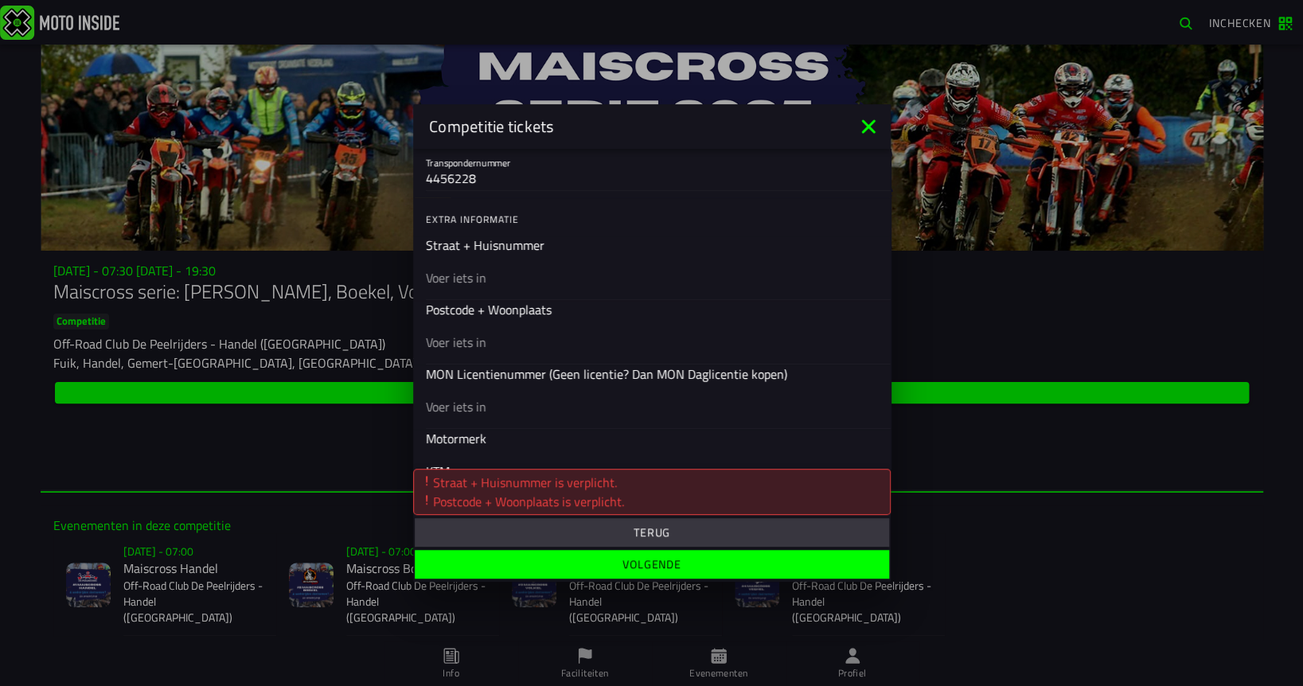
click at [497, 276] on input "text" at bounding box center [652, 277] width 452 height 19
type input "[STREET_ADDRESS]"
click at [500, 345] on input "text" at bounding box center [652, 342] width 452 height 19
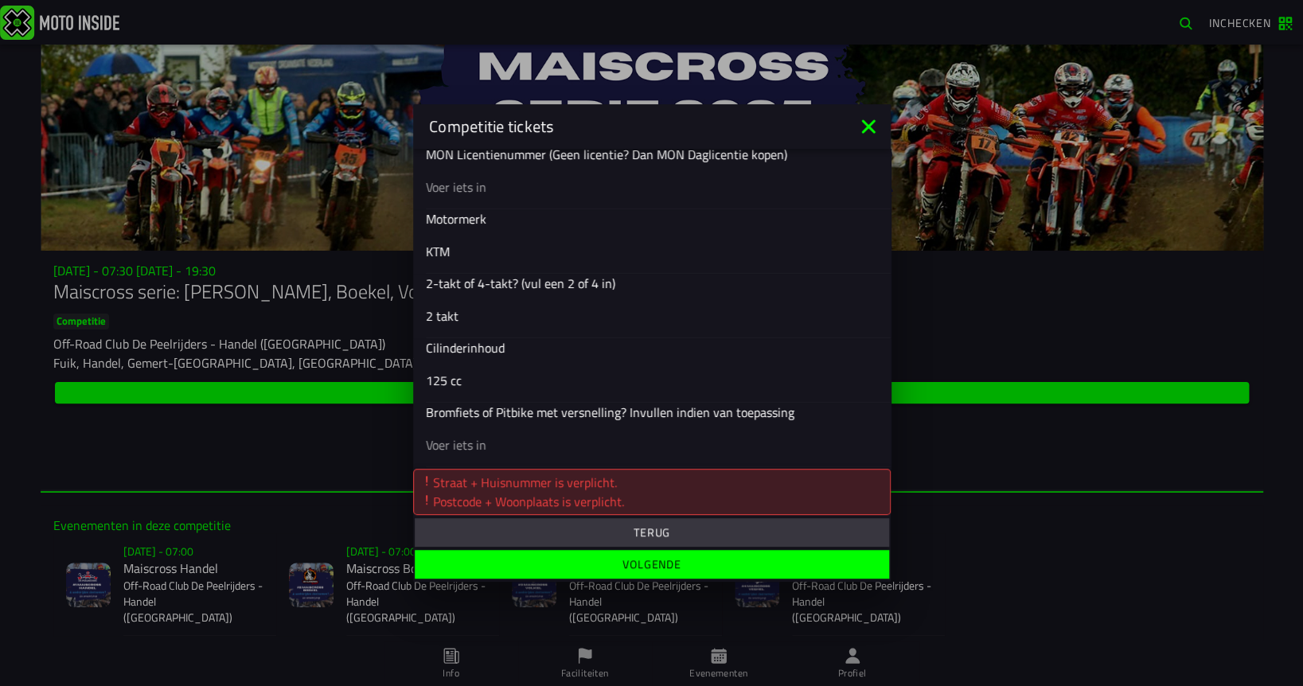
scroll to position [669, 0]
type input "4576 [PERSON_NAME]"
click at [0, 0] on slot "Volgende" at bounding box center [0, 0] width 0 height 0
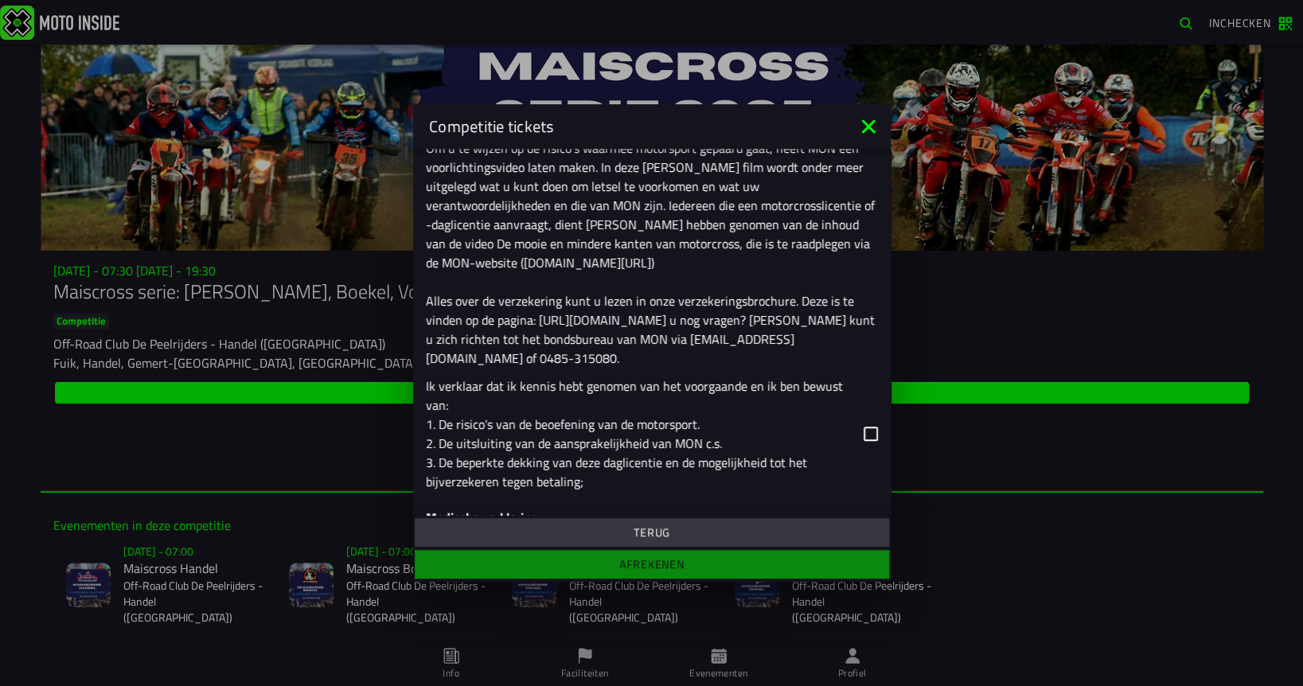
scroll to position [609, 0]
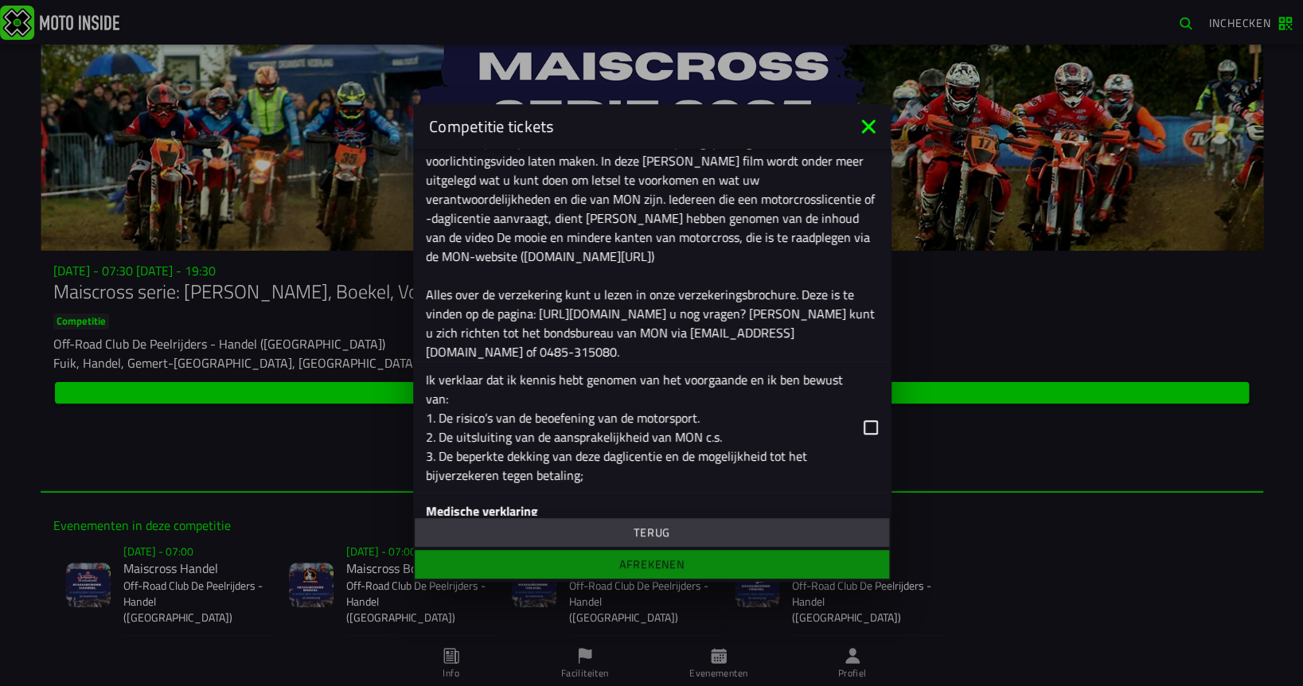
click at [868, 420] on icon at bounding box center [871, 427] width 14 height 14
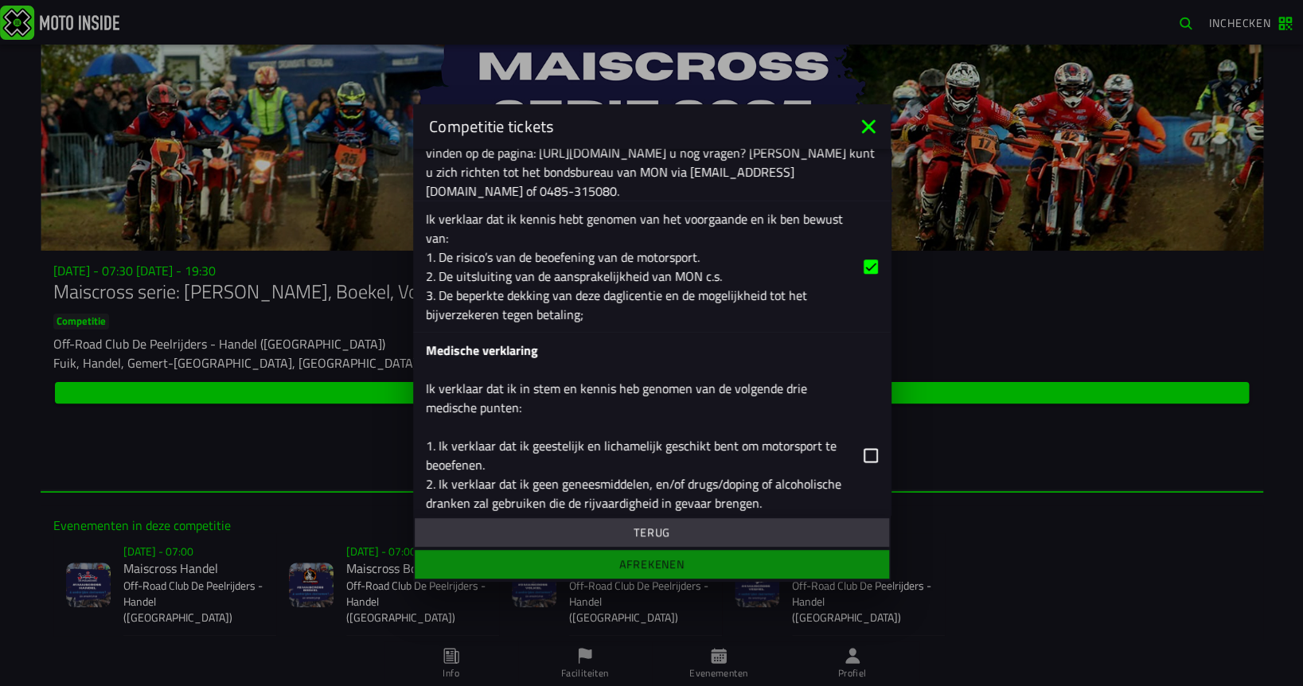
scroll to position [771, 0]
click at [868, 447] on icon at bounding box center [871, 454] width 14 height 14
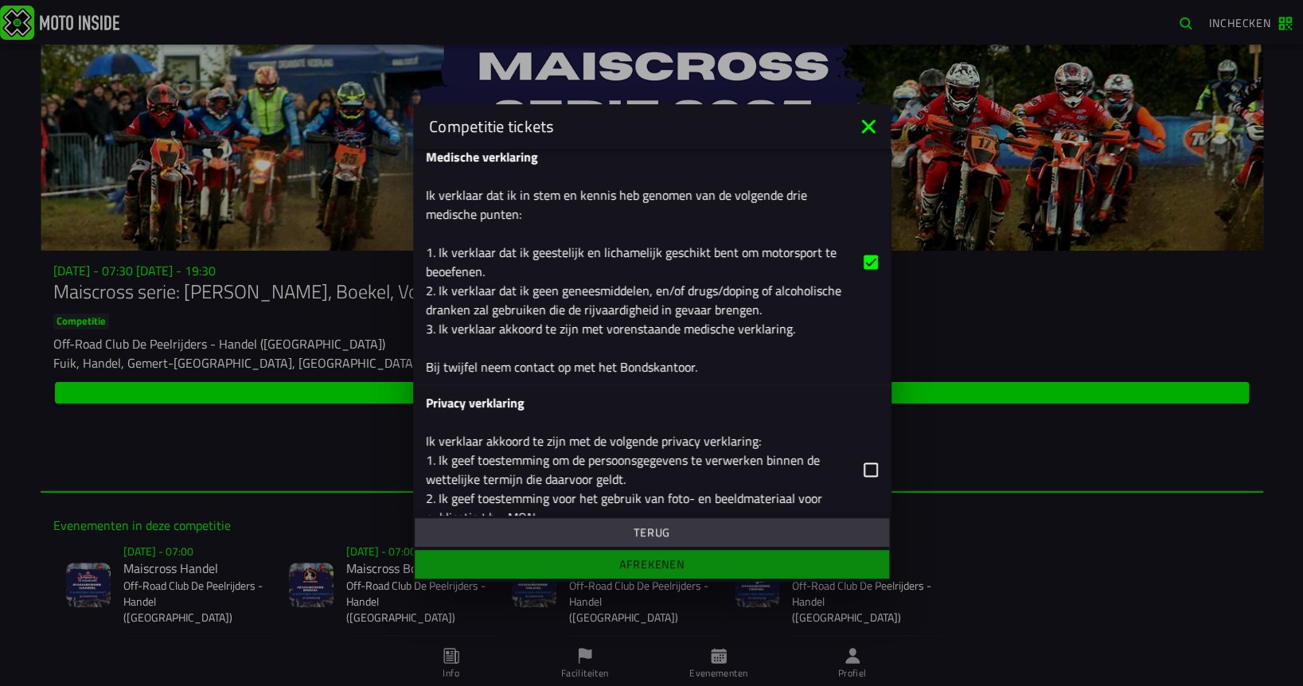
scroll to position [962, 0]
click at [868, 463] on icon at bounding box center [871, 470] width 14 height 14
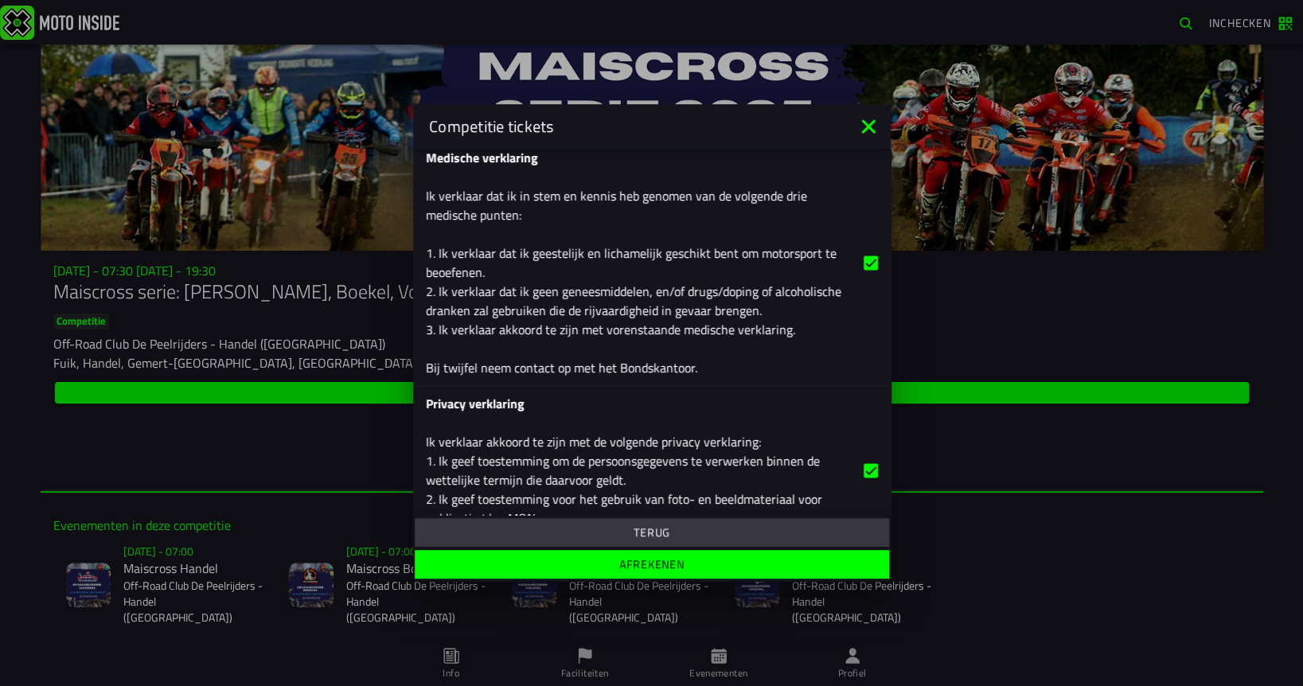
click at [718, 565] on span "Afrekenen" at bounding box center [652, 564] width 450 height 11
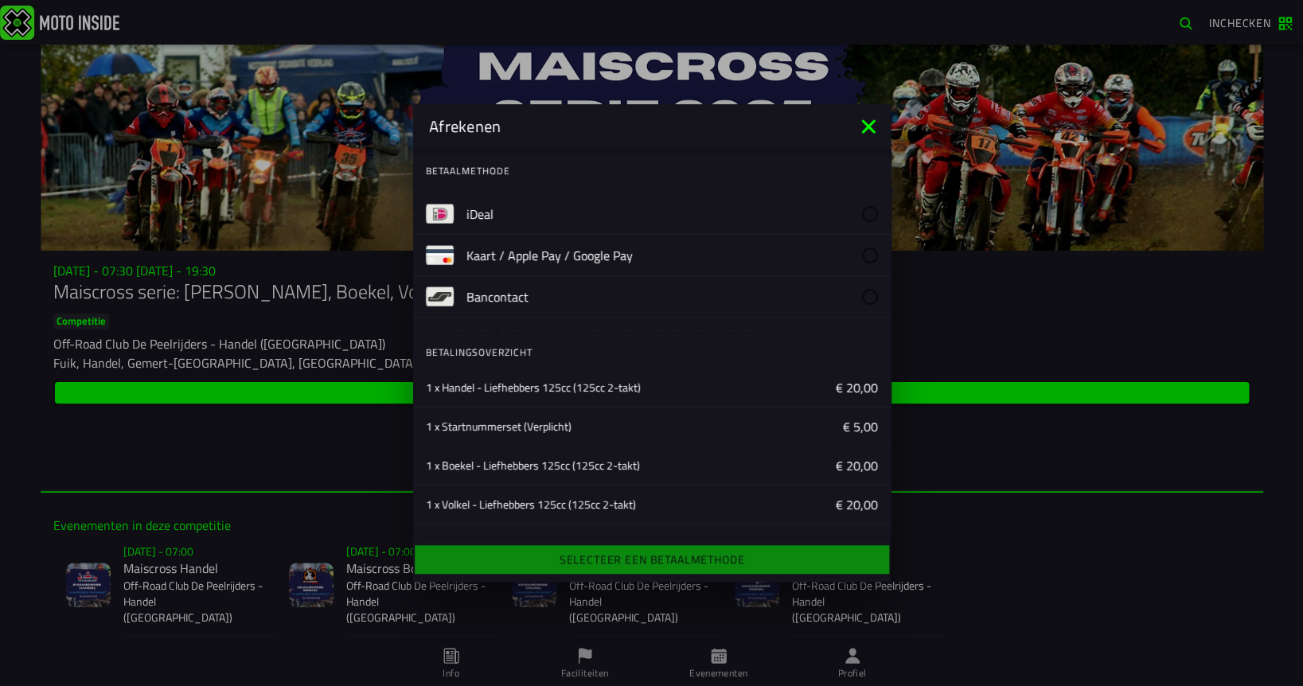
scroll to position [0, 0]
click at [435, 208] on img at bounding box center [440, 214] width 28 height 28
drag, startPoint x: 869, startPoint y: 212, endPoint x: 880, endPoint y: 216, distance: 11.8
click at [870, 212] on div at bounding box center [870, 214] width 16 height 16
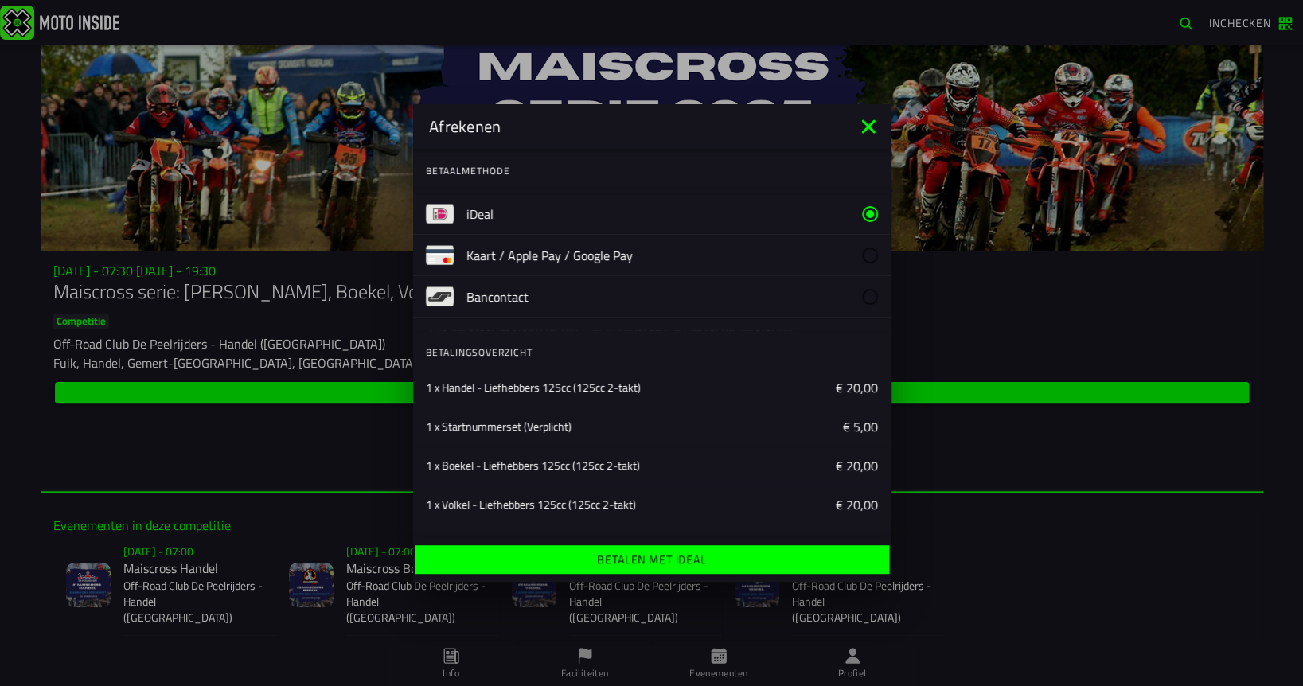
click at [733, 554] on span "Betalen met iDeal" at bounding box center [652, 559] width 450 height 11
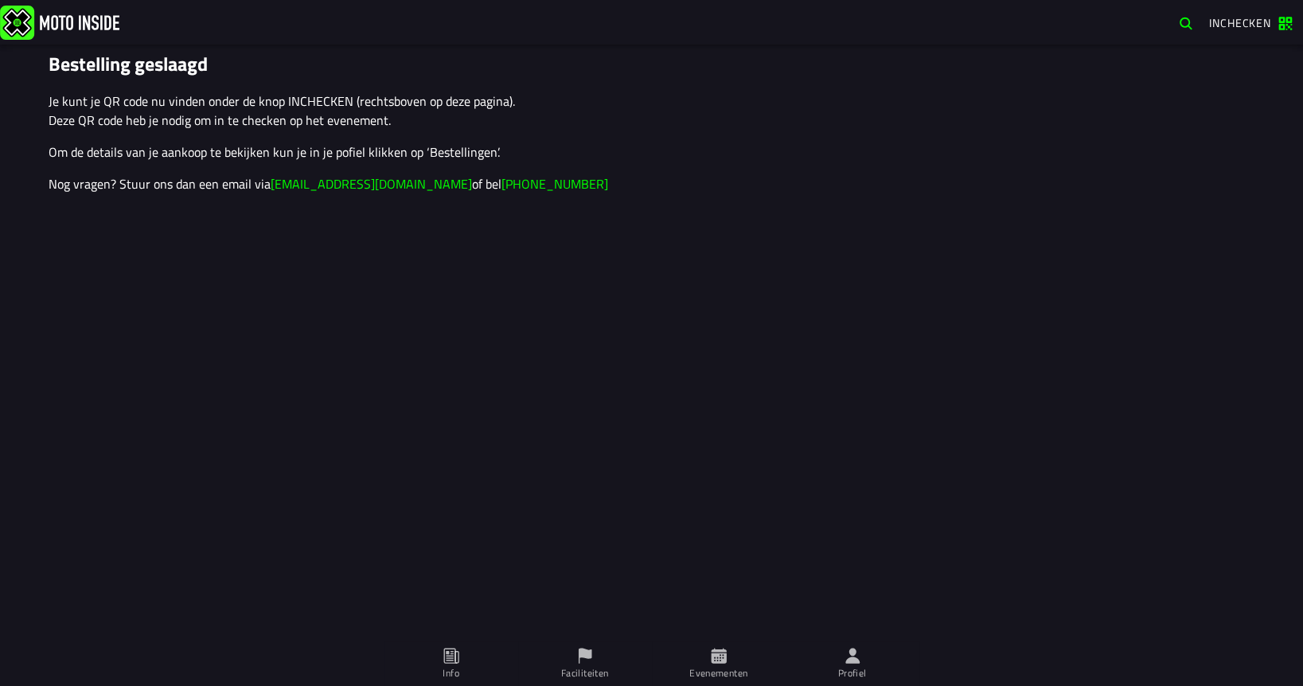
click at [849, 662] on icon at bounding box center [852, 655] width 14 height 15
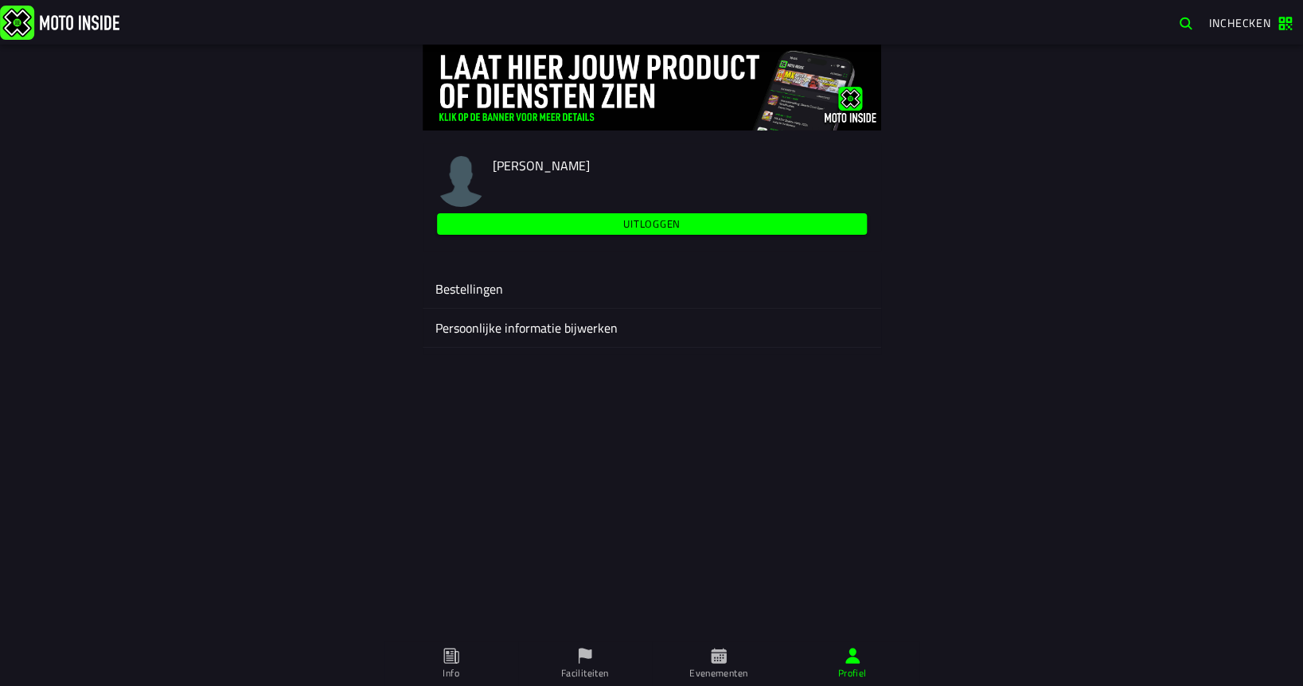
click at [530, 292] on ion-label "Bestellingen" at bounding box center [651, 288] width 433 height 19
